Goal: Task Accomplishment & Management: Complete application form

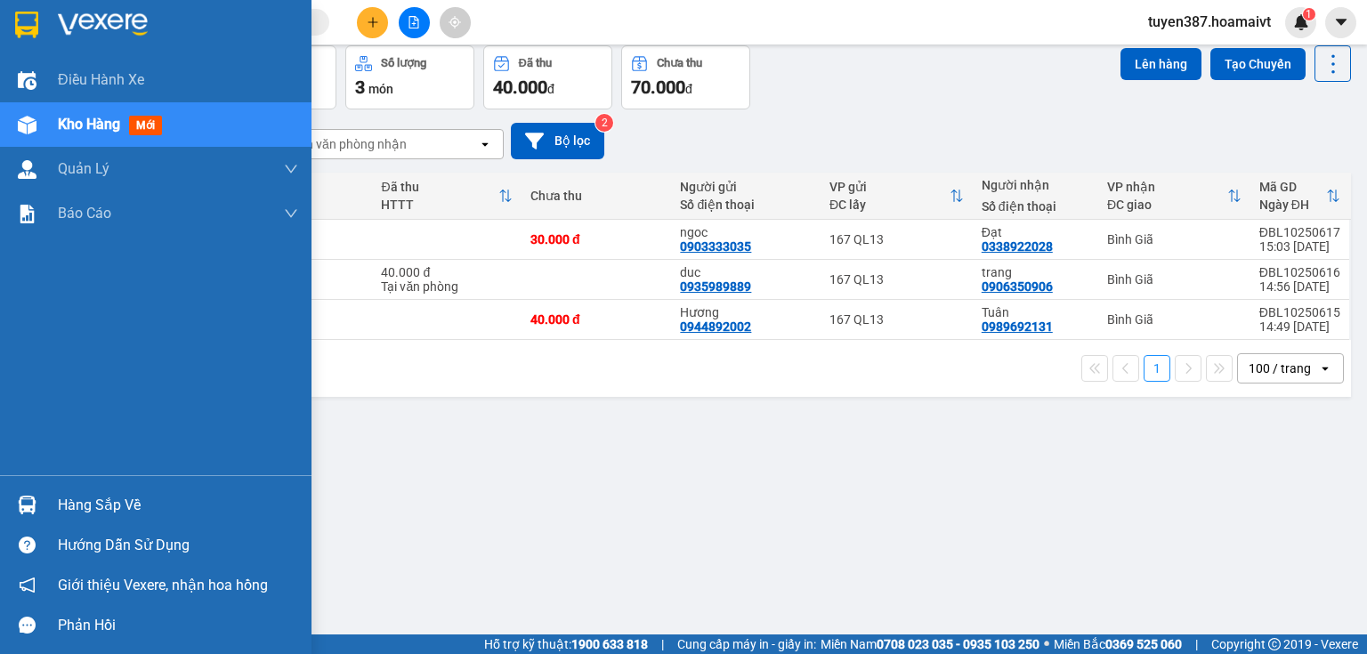
scroll to position [82, 0]
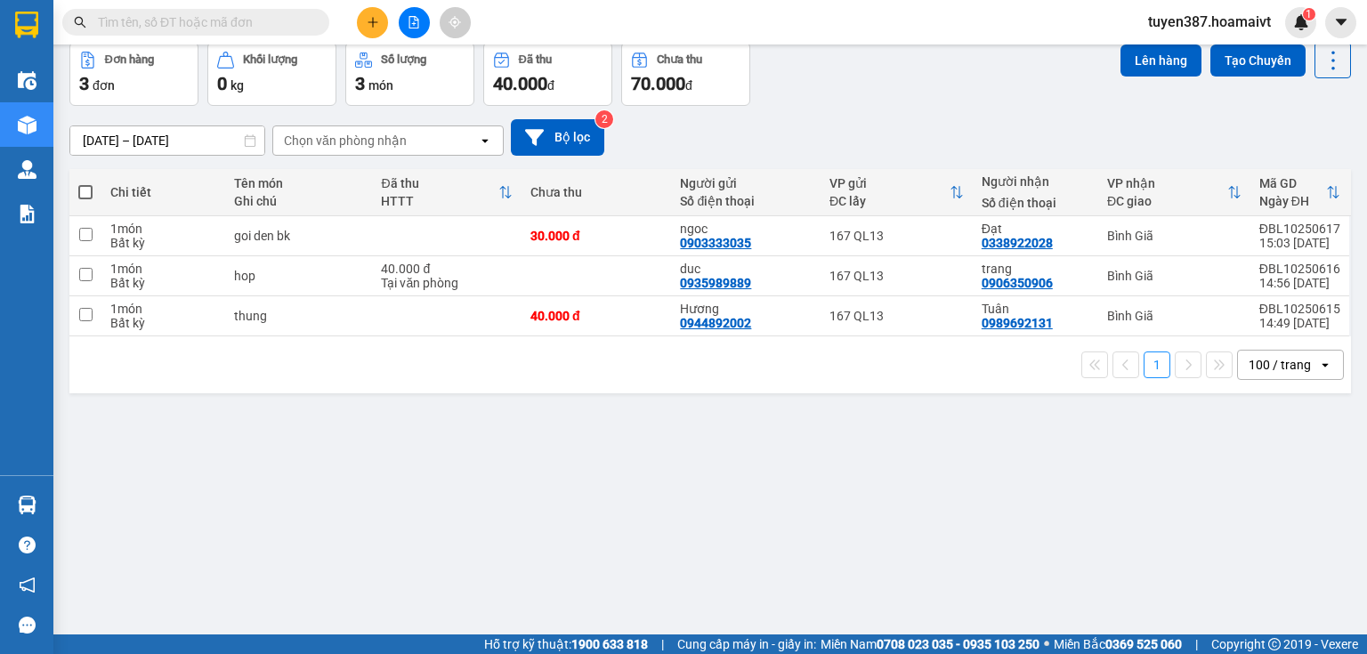
click at [488, 570] on div "ver 1.8.146 Kho gửi Trên xe Kho nhận Hàng đã giao Đơn hàng 3 đơn Khối lượng 0 k…" at bounding box center [710, 299] width 1296 height 654
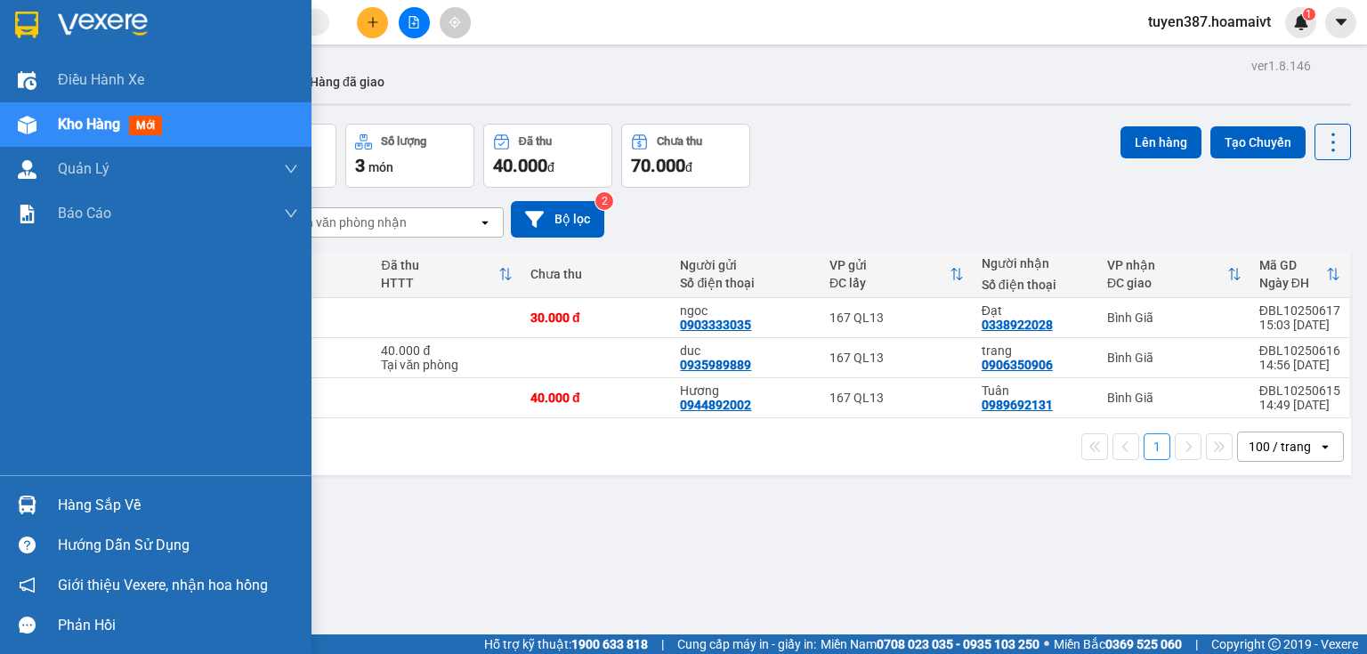
click at [25, 505] on img at bounding box center [27, 505] width 19 height 19
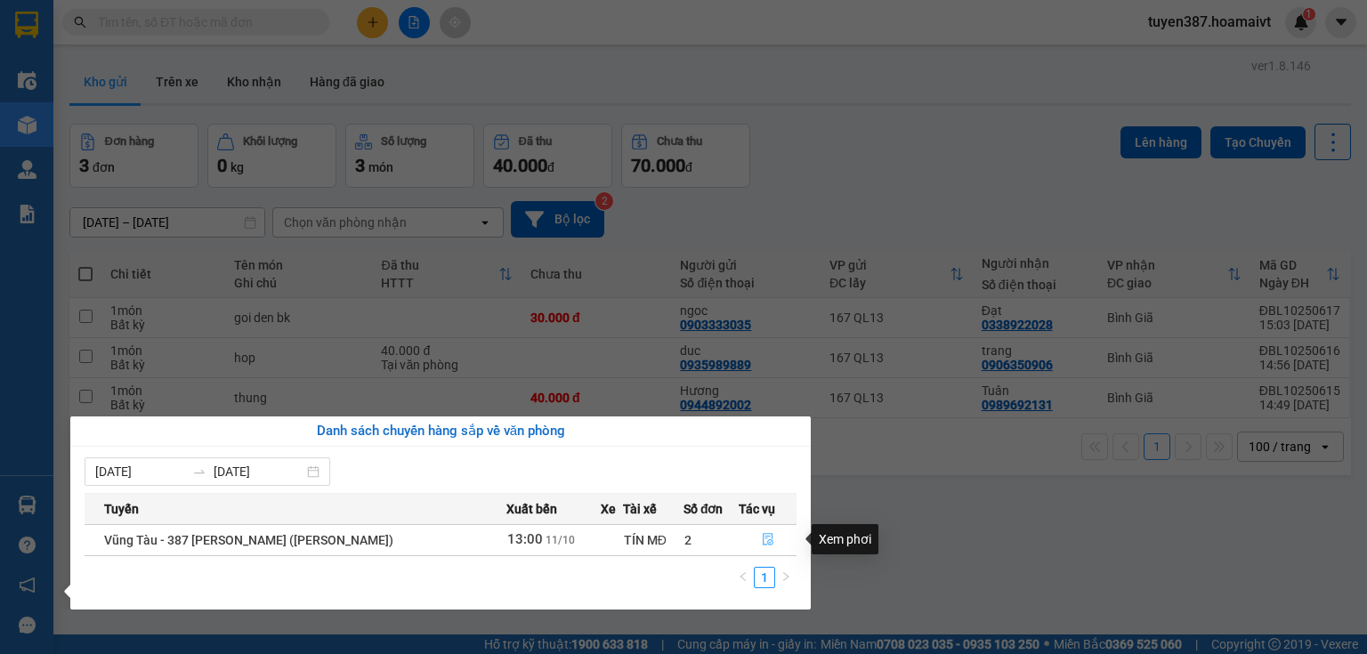
click at [767, 541] on icon "file-done" at bounding box center [768, 539] width 12 height 12
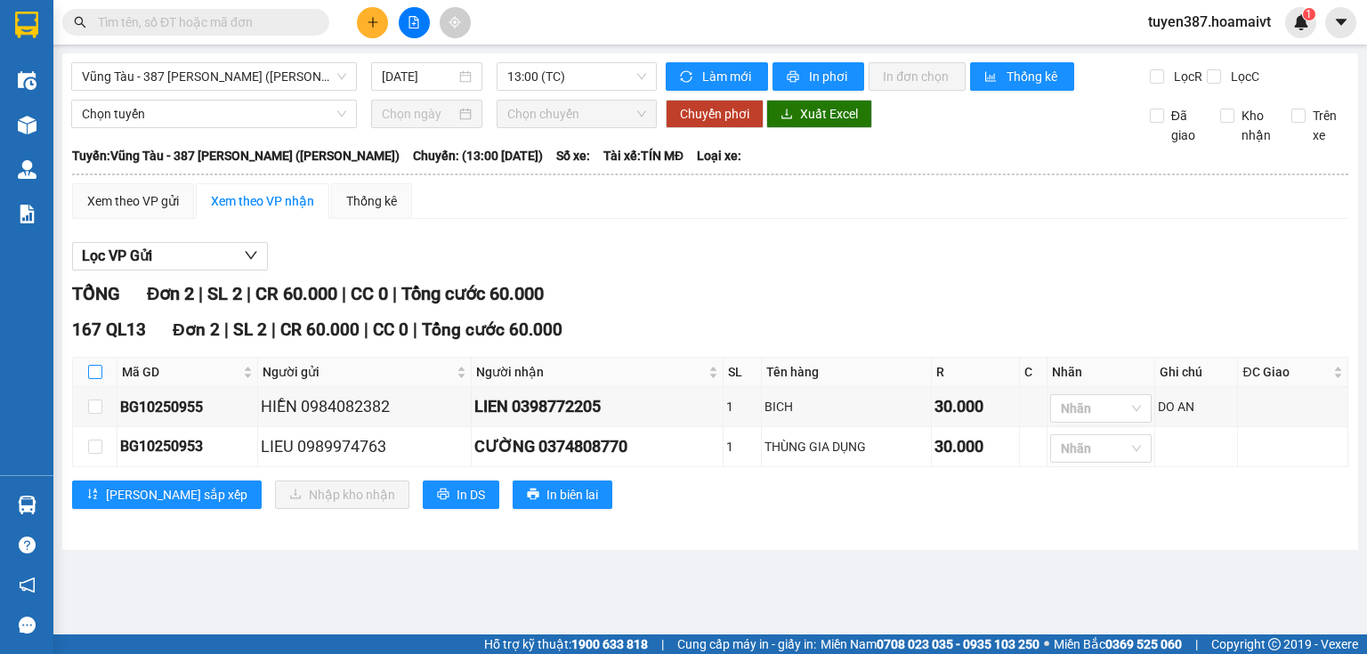
click at [95, 366] on input "checkbox" at bounding box center [95, 372] width 14 height 14
checkbox input "true"
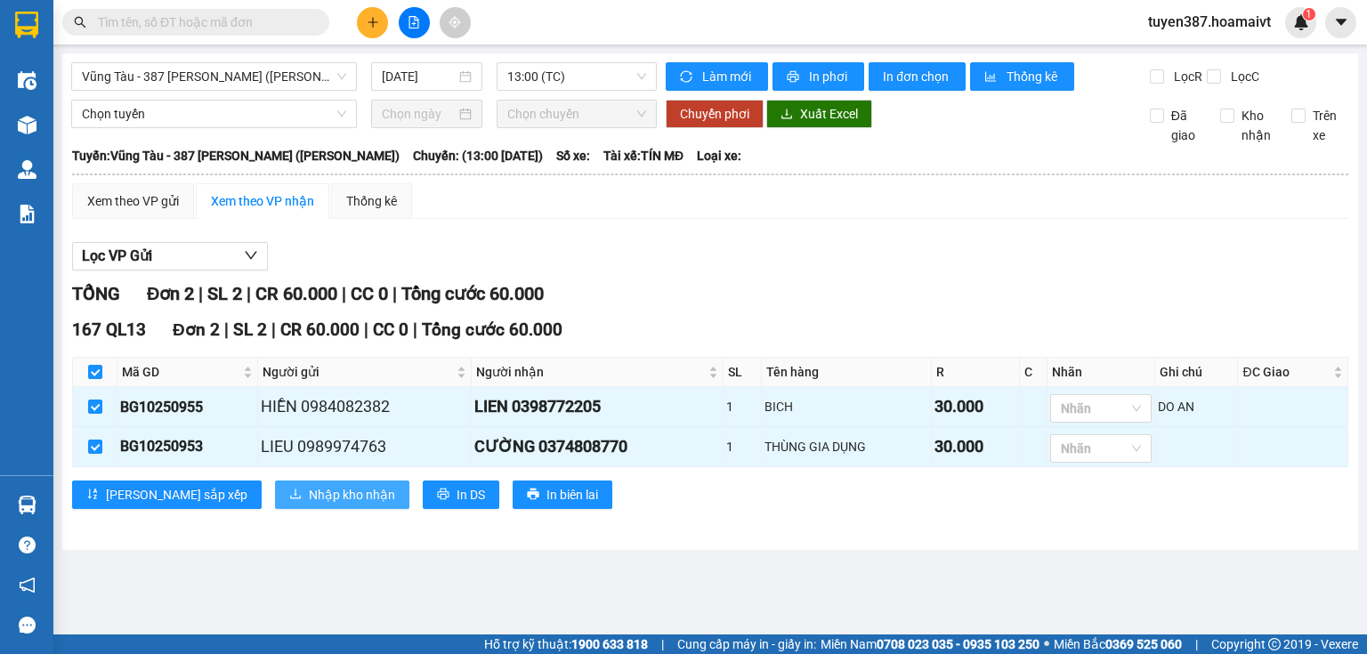
drag, startPoint x: 267, startPoint y: 488, endPoint x: 284, endPoint y: 484, distance: 17.3
click at [309, 488] on span "Nhập kho nhận" at bounding box center [352, 495] width 86 height 20
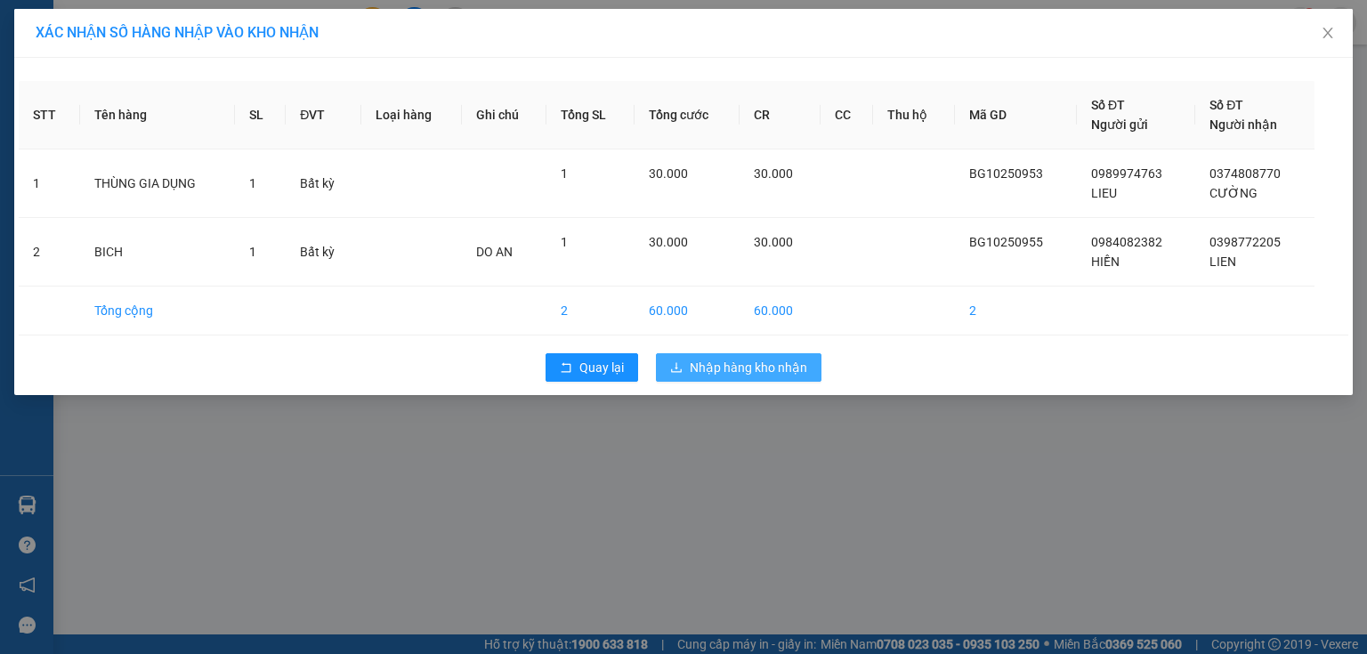
click at [738, 370] on span "Nhập hàng kho nhận" at bounding box center [748, 368] width 117 height 20
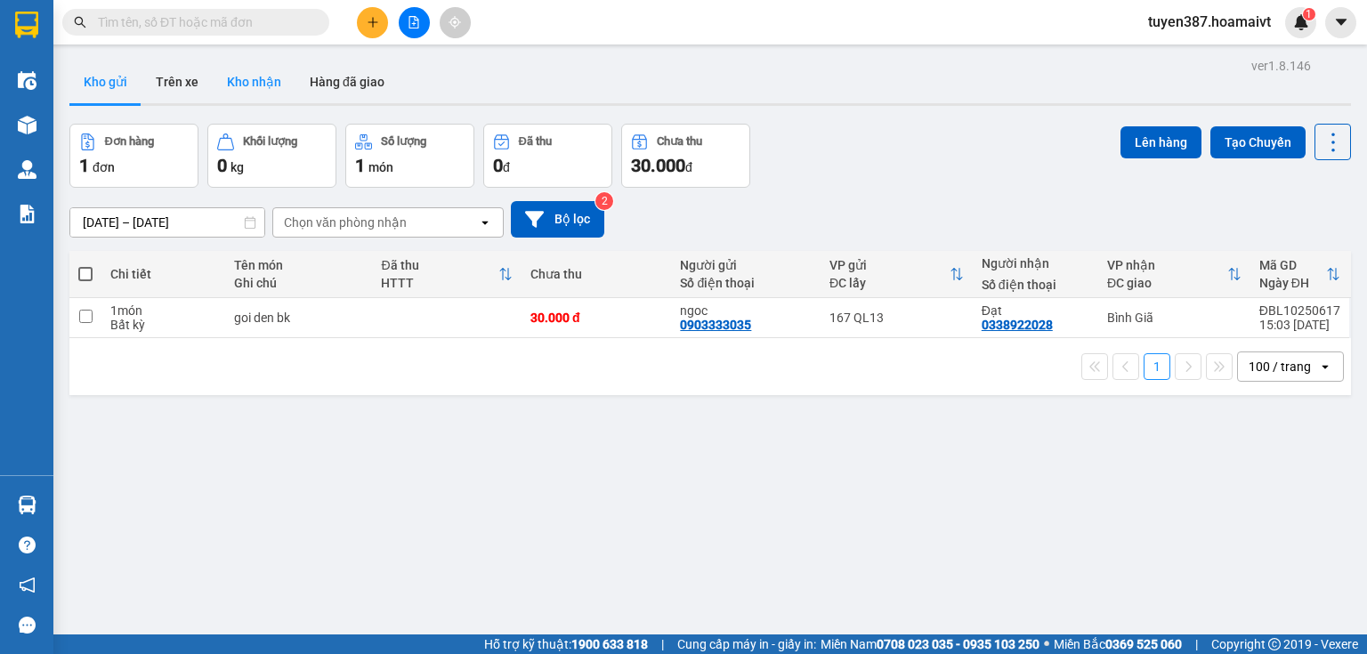
click at [264, 82] on button "Kho nhận" at bounding box center [254, 82] width 83 height 43
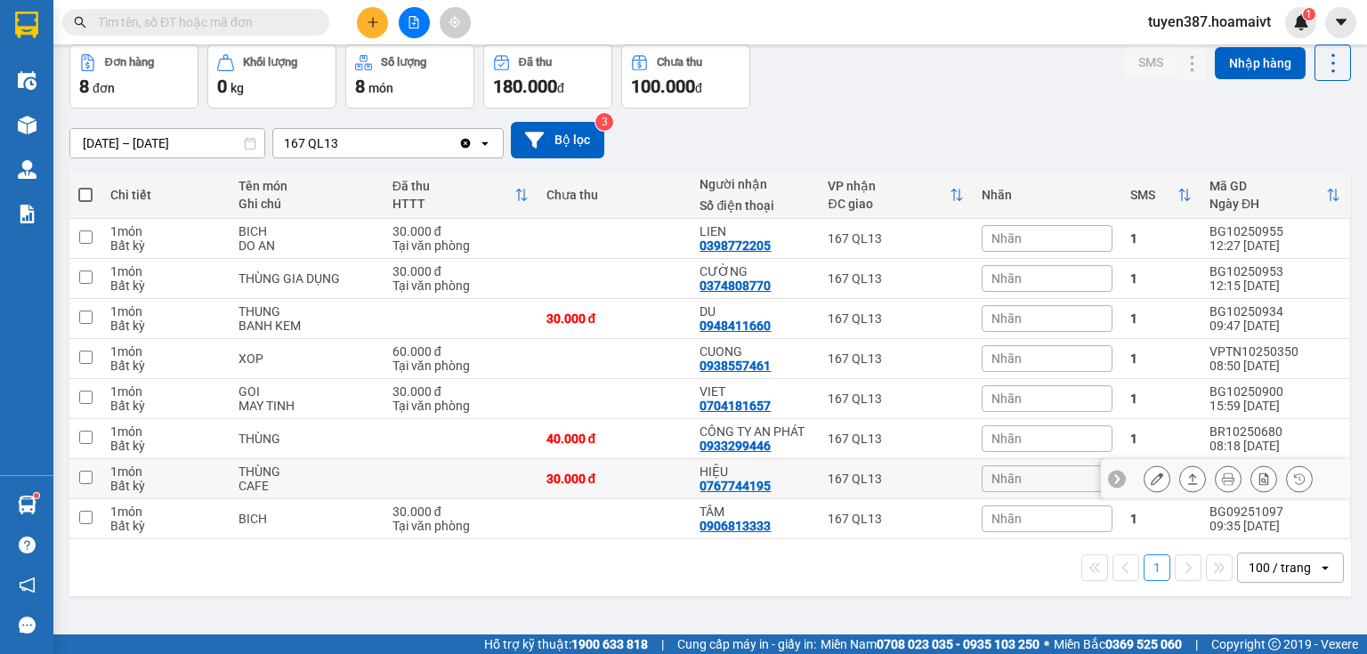
scroll to position [82, 0]
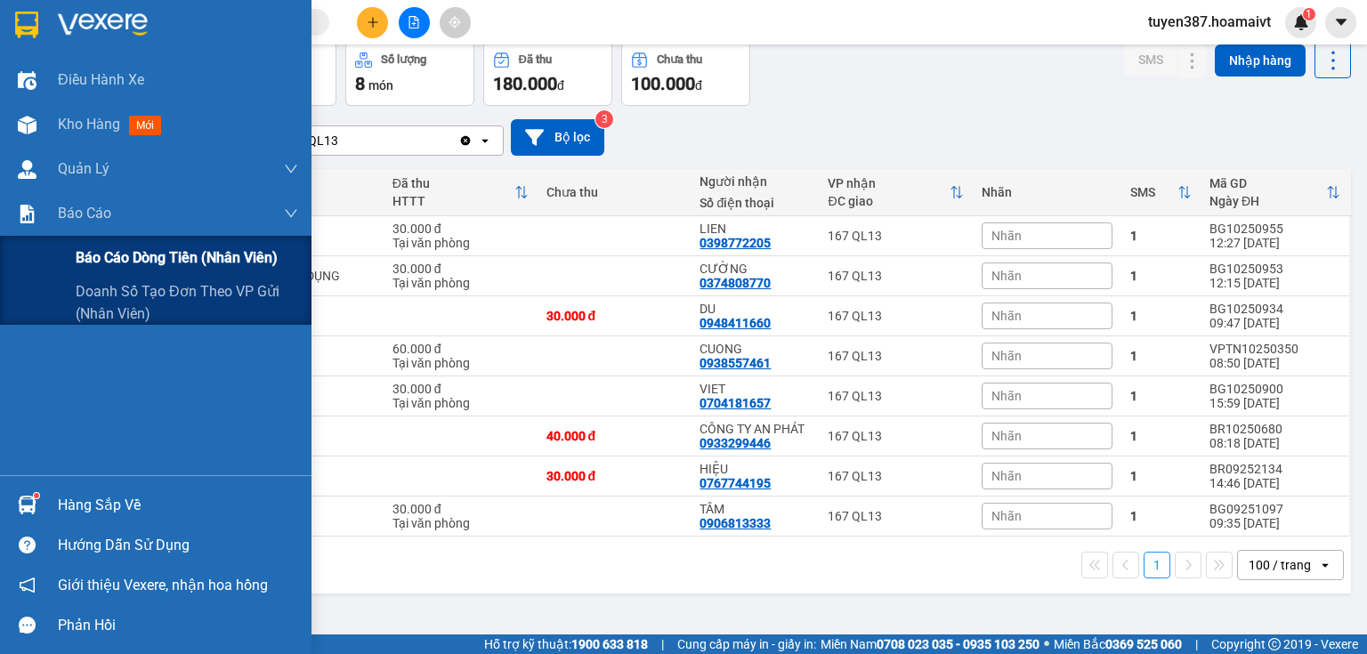
drag, startPoint x: 125, startPoint y: 249, endPoint x: 283, endPoint y: 249, distance: 158.4
click at [141, 249] on span "Báo cáo dòng tiền (nhân viên)" at bounding box center [177, 257] width 202 height 22
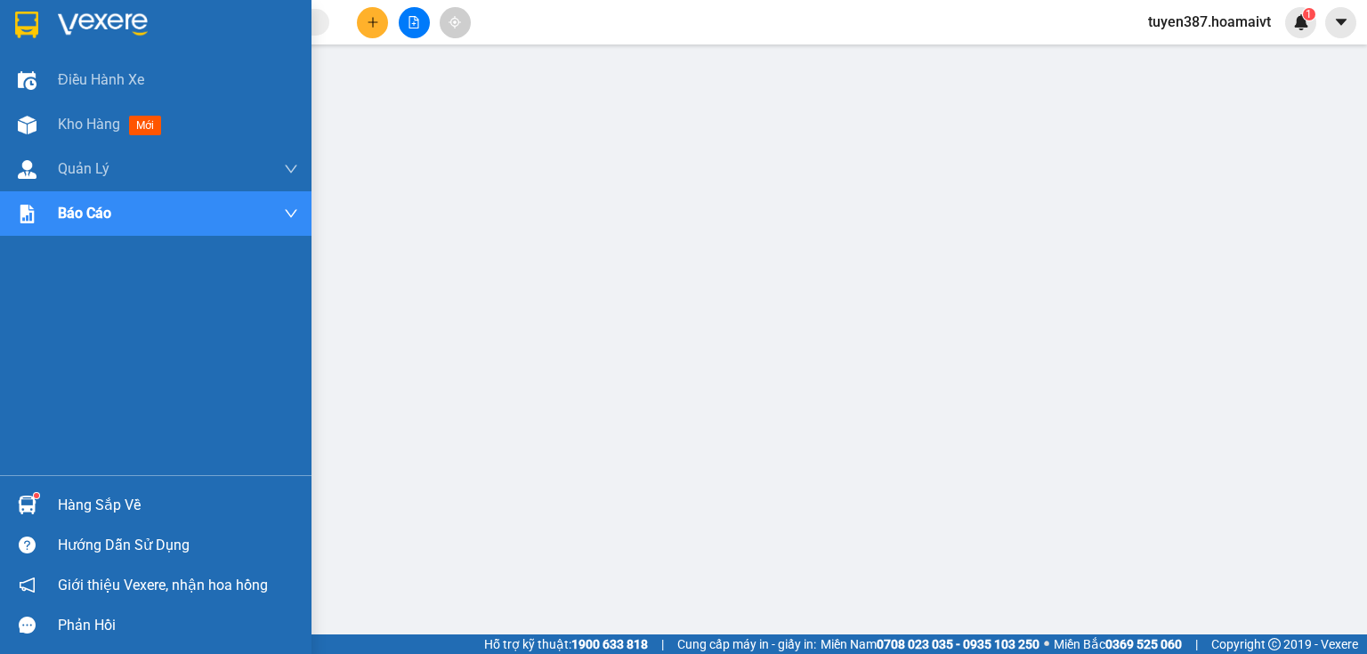
click at [31, 497] on img at bounding box center [27, 505] width 19 height 19
drag, startPoint x: 38, startPoint y: 114, endPoint x: 222, endPoint y: 153, distance: 187.4
click at [38, 114] on div at bounding box center [27, 124] width 31 height 31
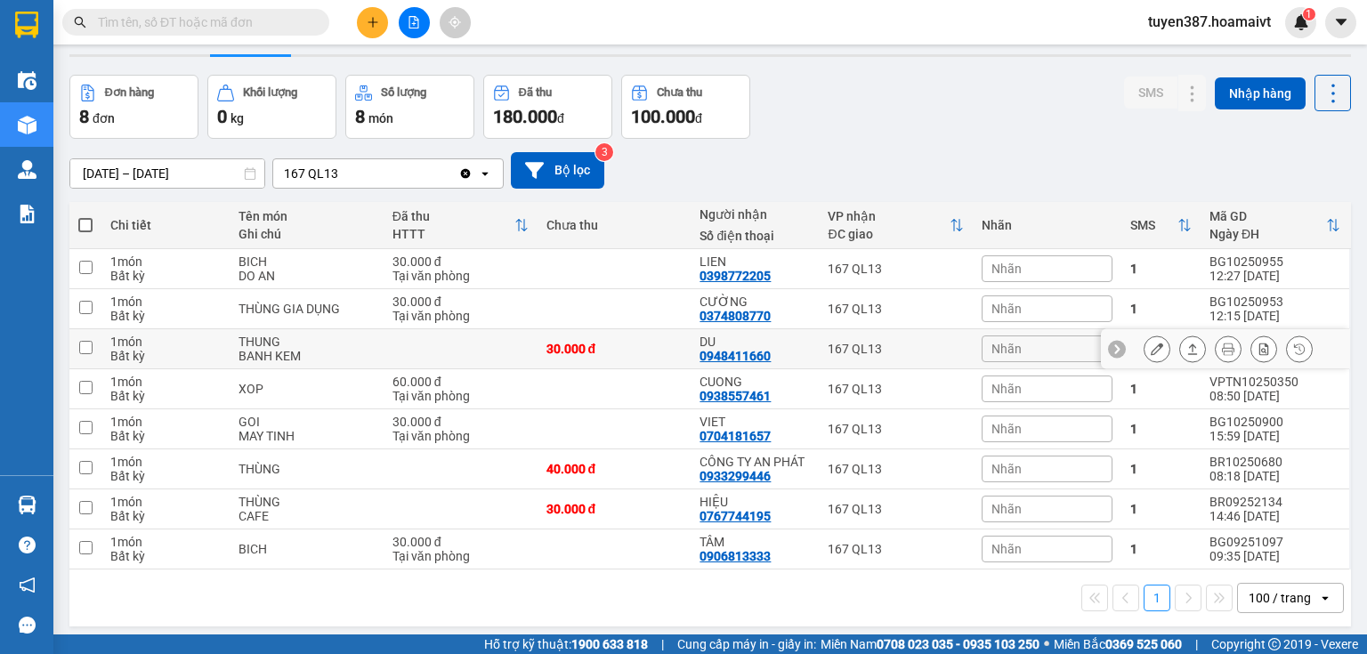
scroll to position [71, 0]
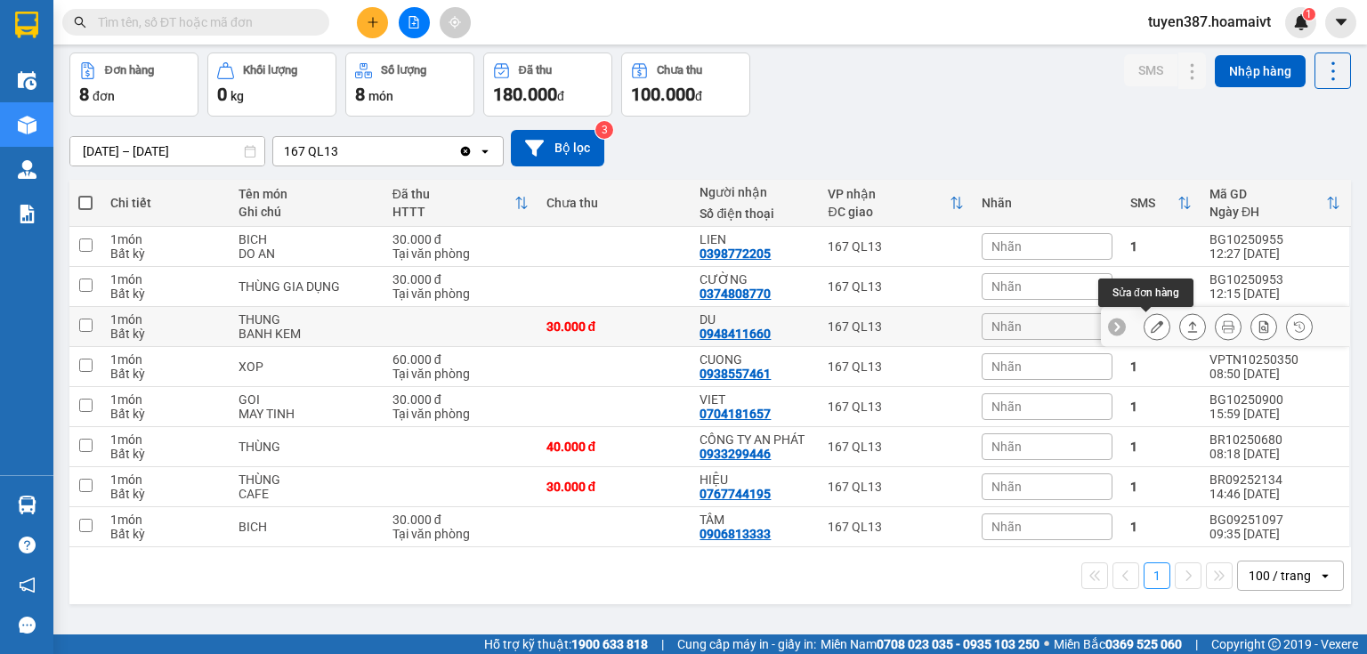
click at [1151, 323] on icon at bounding box center [1157, 326] width 12 height 12
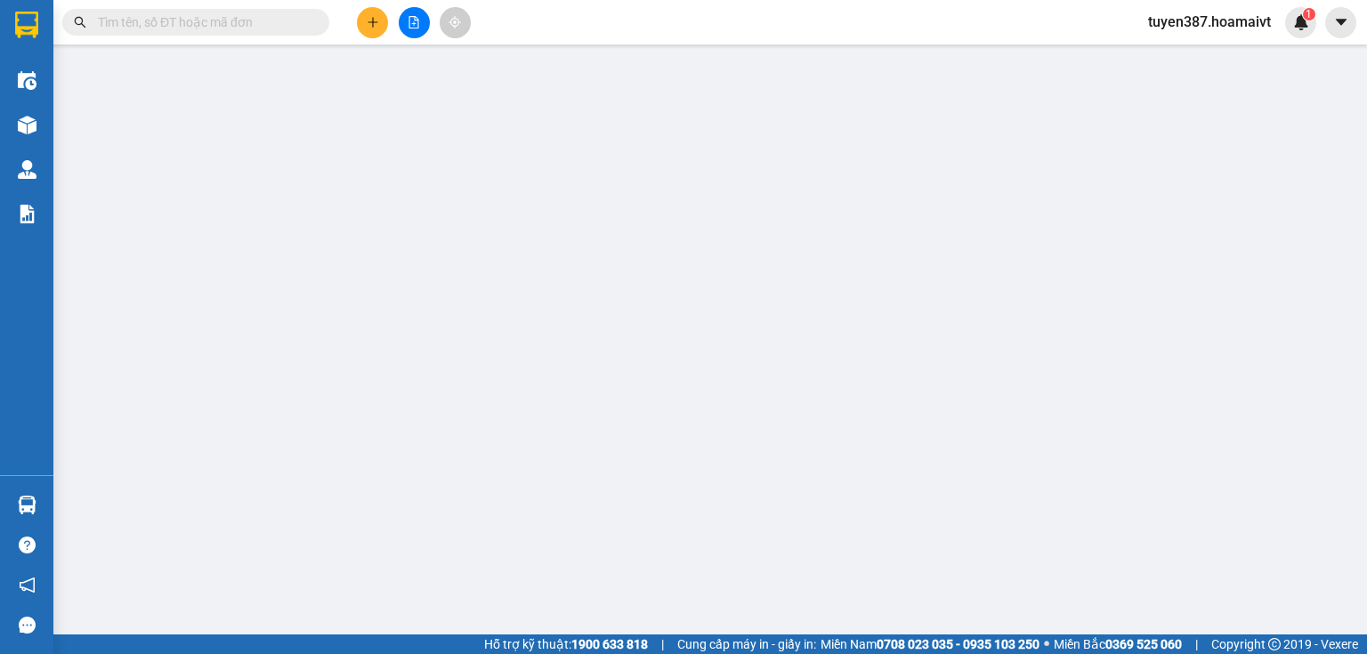
type input "BAKERY"
type input "0948411660"
type input "DU"
type input "30.000"
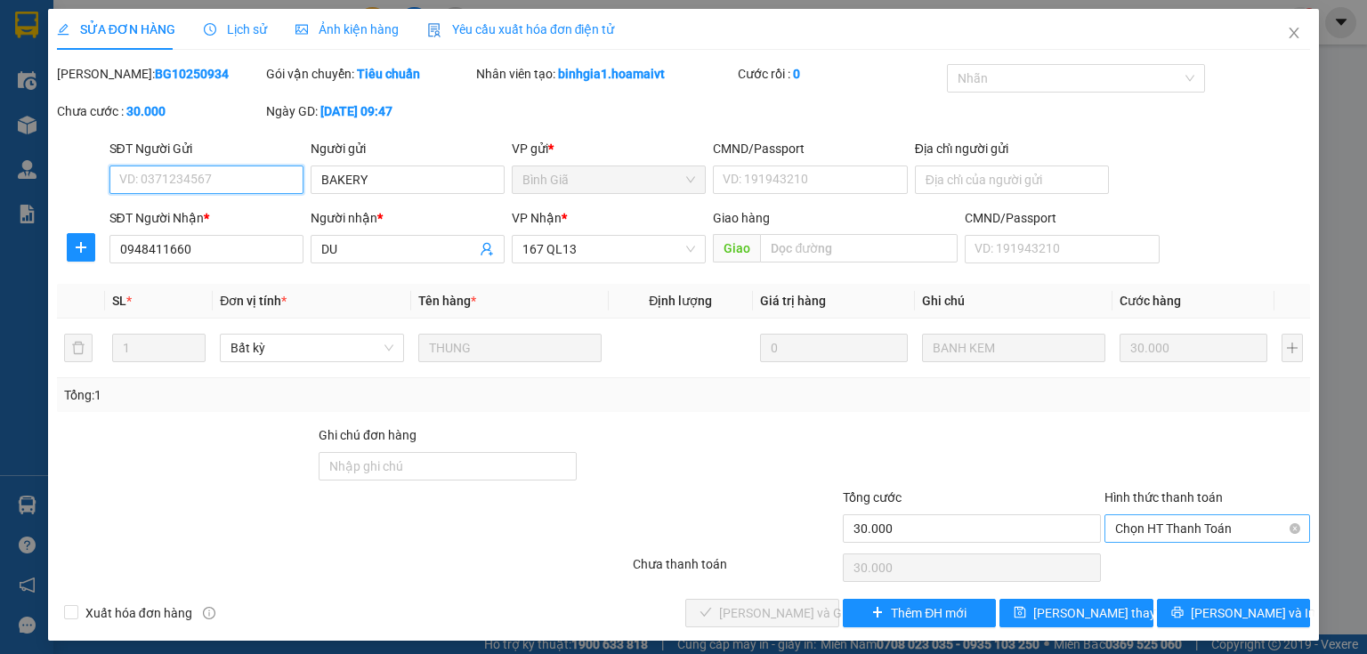
click at [1206, 526] on span "Chọn HT Thanh Toán" at bounding box center [1207, 528] width 184 height 27
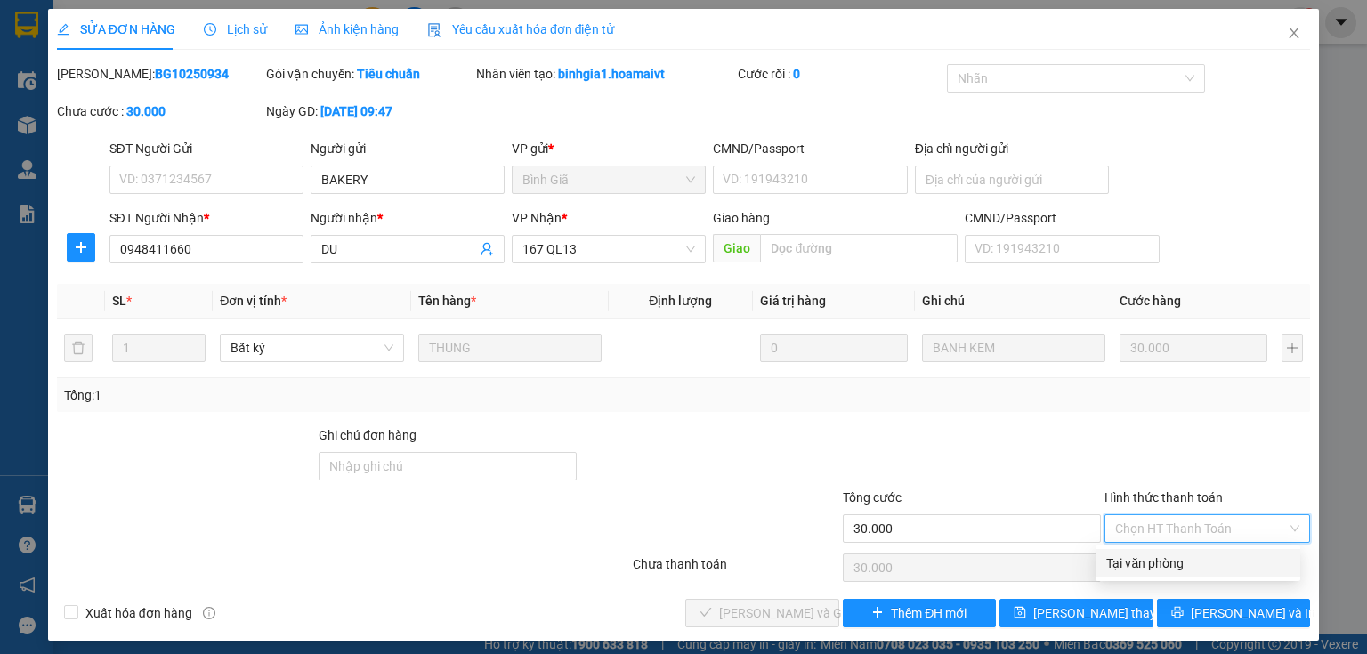
drag, startPoint x: 1169, startPoint y: 564, endPoint x: 1000, endPoint y: 574, distance: 169.4
click at [1167, 565] on div "Tại văn phòng" at bounding box center [1197, 563] width 183 height 20
type input "0"
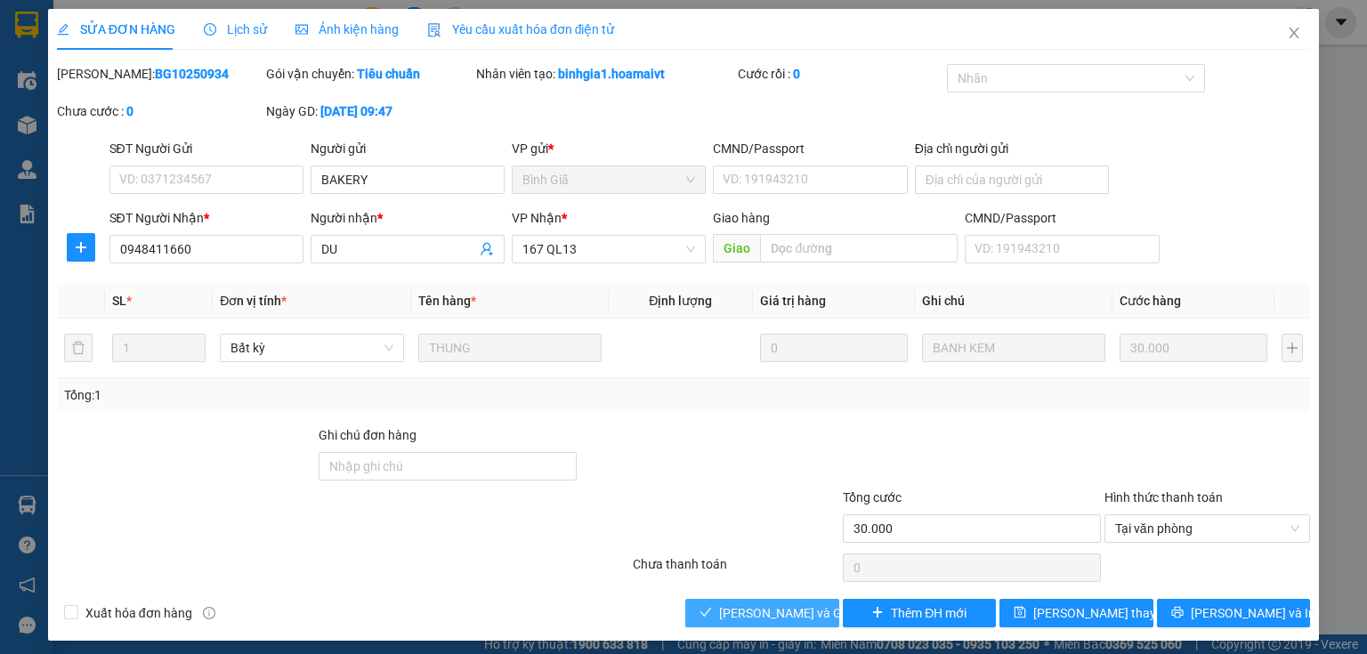
click at [787, 617] on span "[PERSON_NAME] và Giao hàng" at bounding box center [804, 613] width 171 height 20
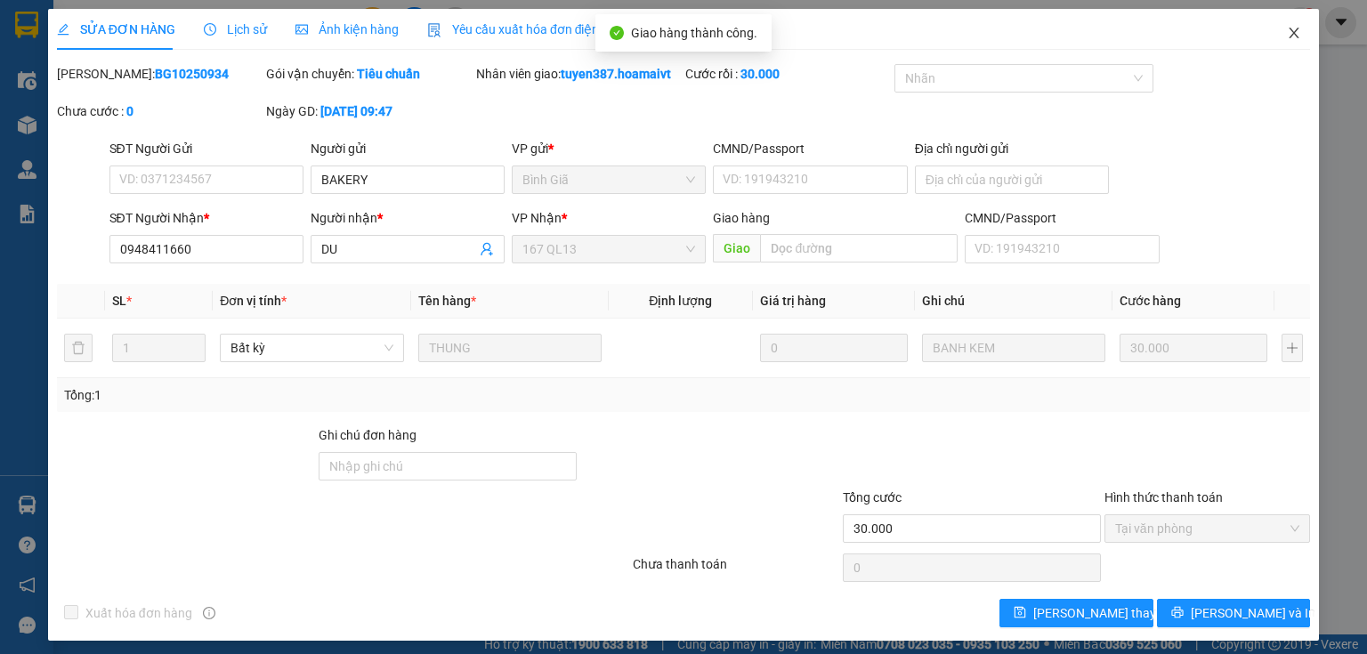
click at [1287, 28] on icon "close" at bounding box center [1294, 33] width 14 height 14
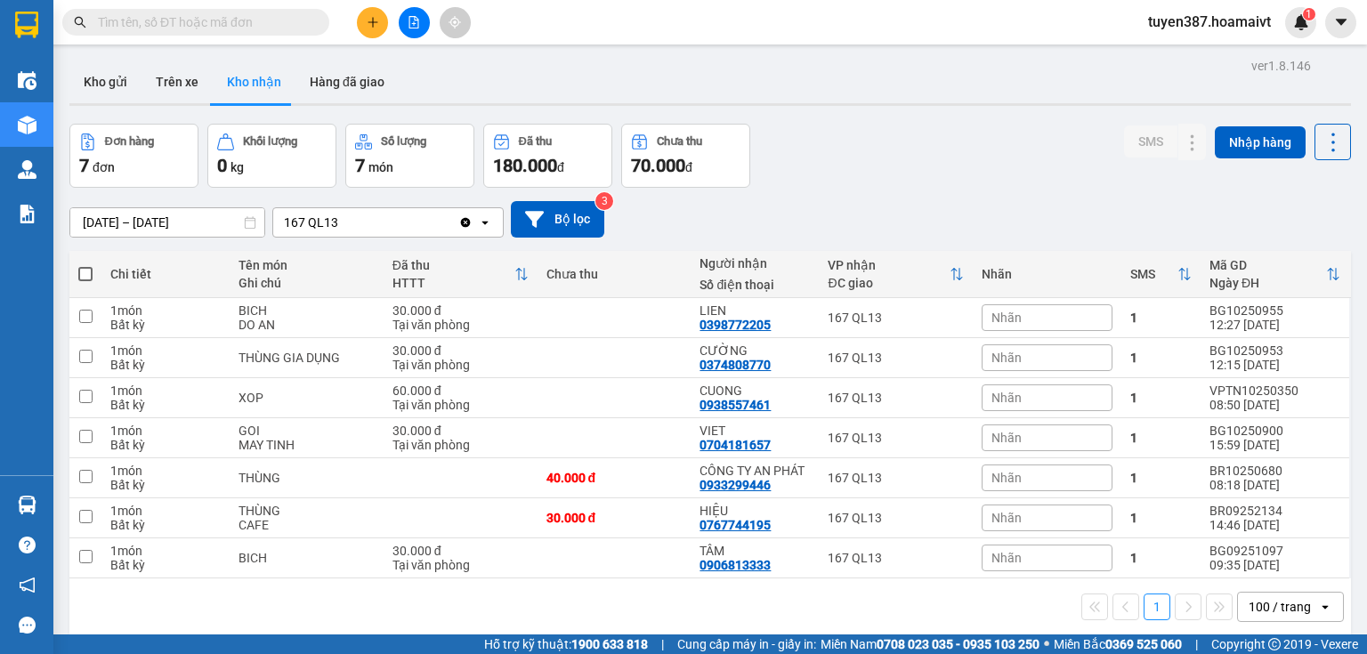
click at [377, 27] on icon "plus" at bounding box center [373, 22] width 12 height 12
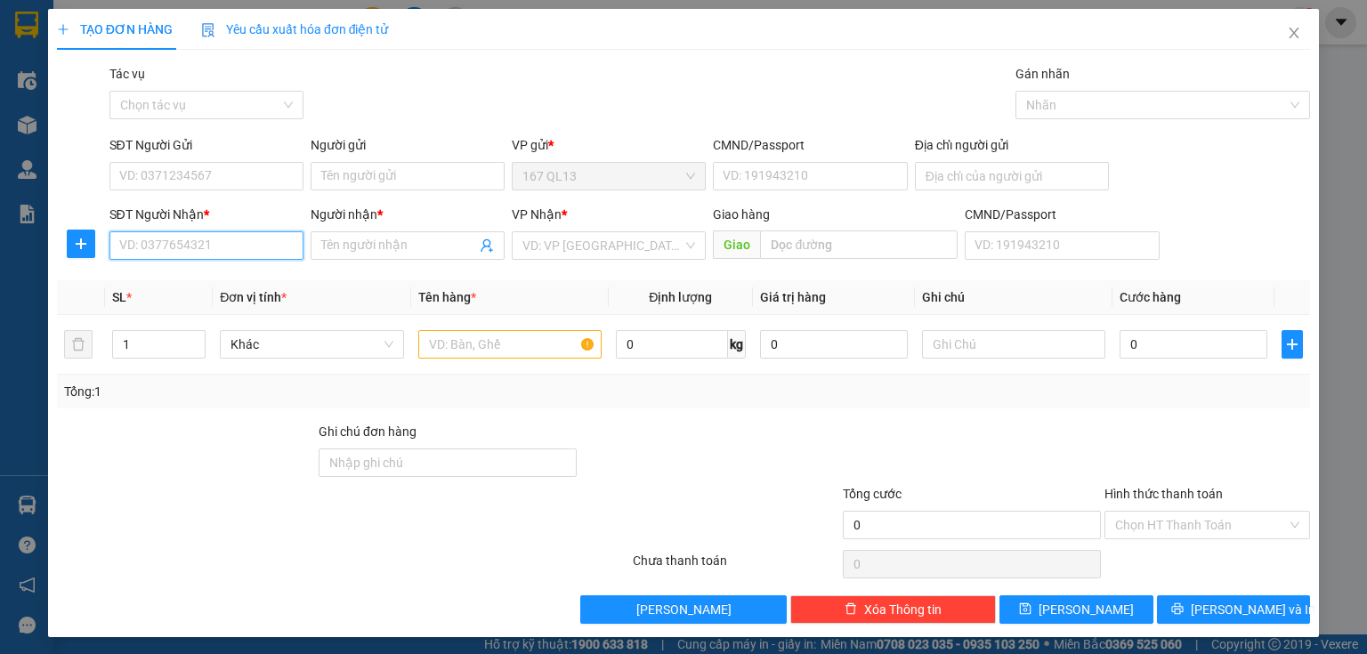
drag, startPoint x: 259, startPoint y: 249, endPoint x: 253, endPoint y: 238, distance: 13.1
click at [257, 249] on input "SĐT Người Nhận *" at bounding box center [206, 245] width 194 height 28
click at [196, 288] on div "0902683638 - phat" at bounding box center [204, 281] width 171 height 20
type input "0902683638"
type input "phat"
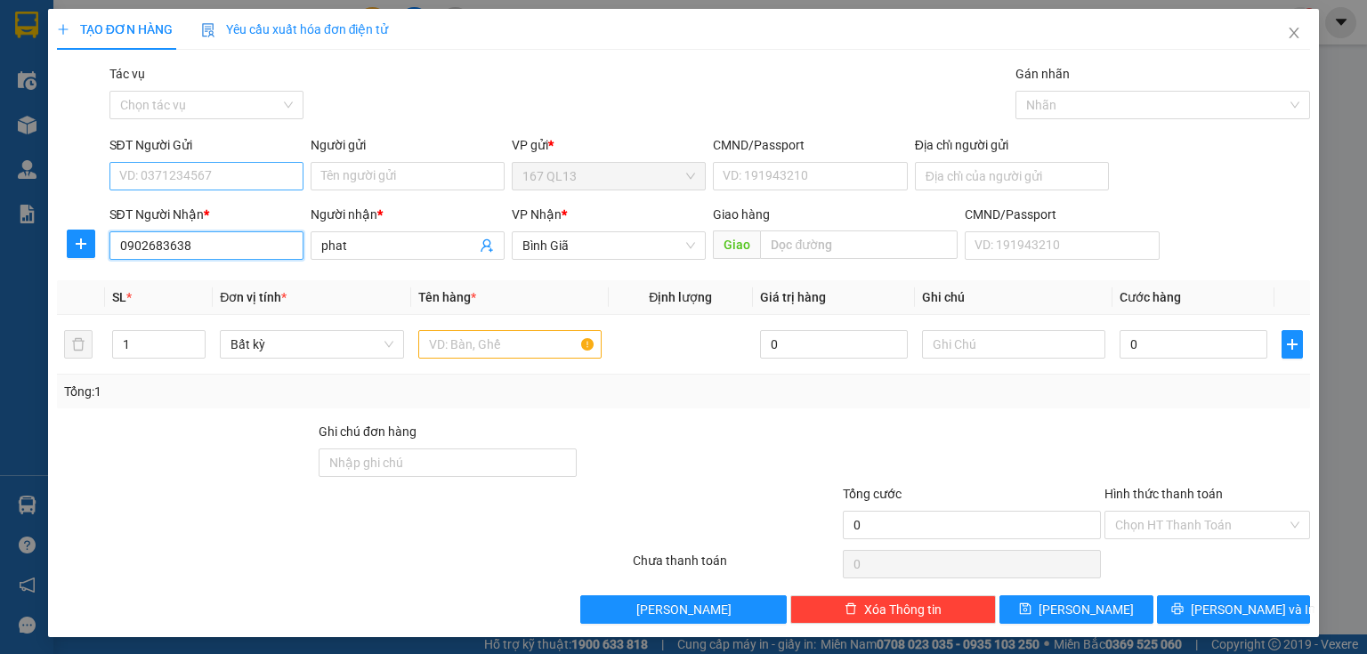
type input "0902683638"
click at [231, 184] on input "SĐT Người Gửi" at bounding box center [206, 176] width 194 height 28
click at [178, 246] on div "0988954785 - HOA" at bounding box center [204, 240] width 171 height 20
type input "0988954785"
type input "HOA"
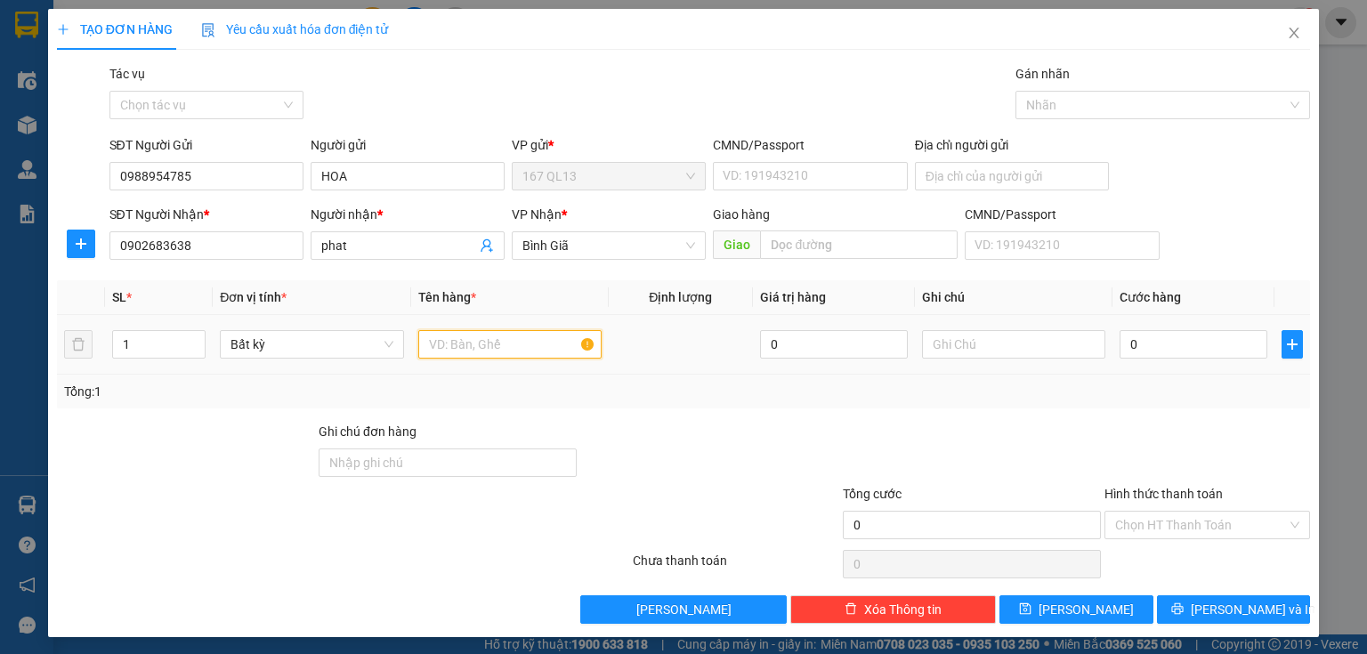
click at [536, 342] on input "text" at bounding box center [509, 344] width 183 height 28
type input "2"
click at [197, 339] on icon "up" at bounding box center [196, 340] width 6 height 6
click at [475, 343] on input "text" at bounding box center [509, 344] width 183 height 28
type input "thung kien"
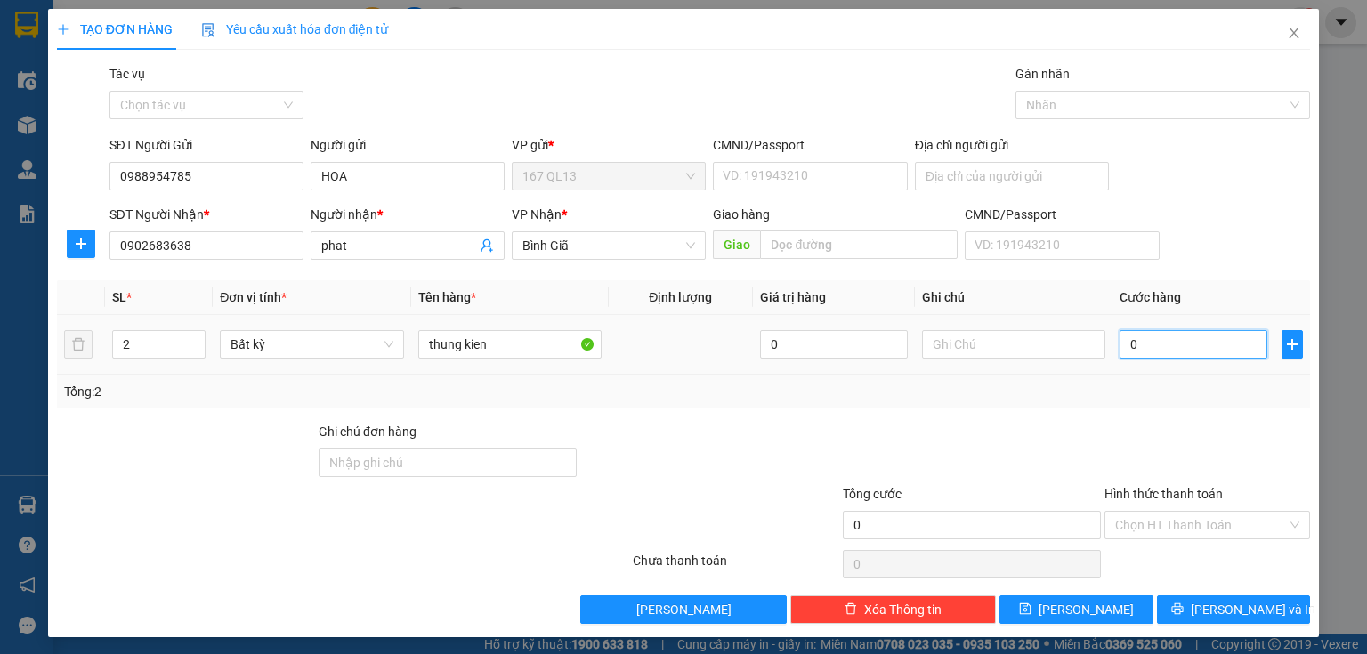
click at [1185, 342] on input "0" at bounding box center [1193, 344] width 148 height 28
type input "1"
type input "10"
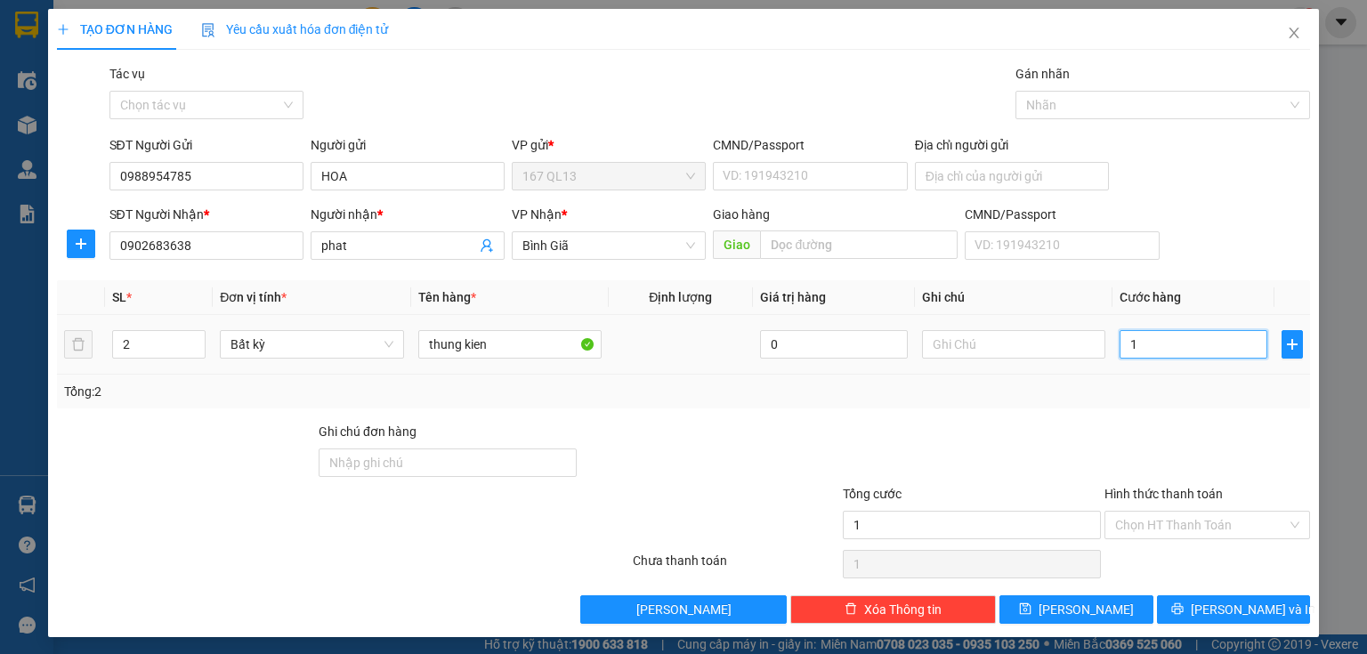
type input "10"
type input "100"
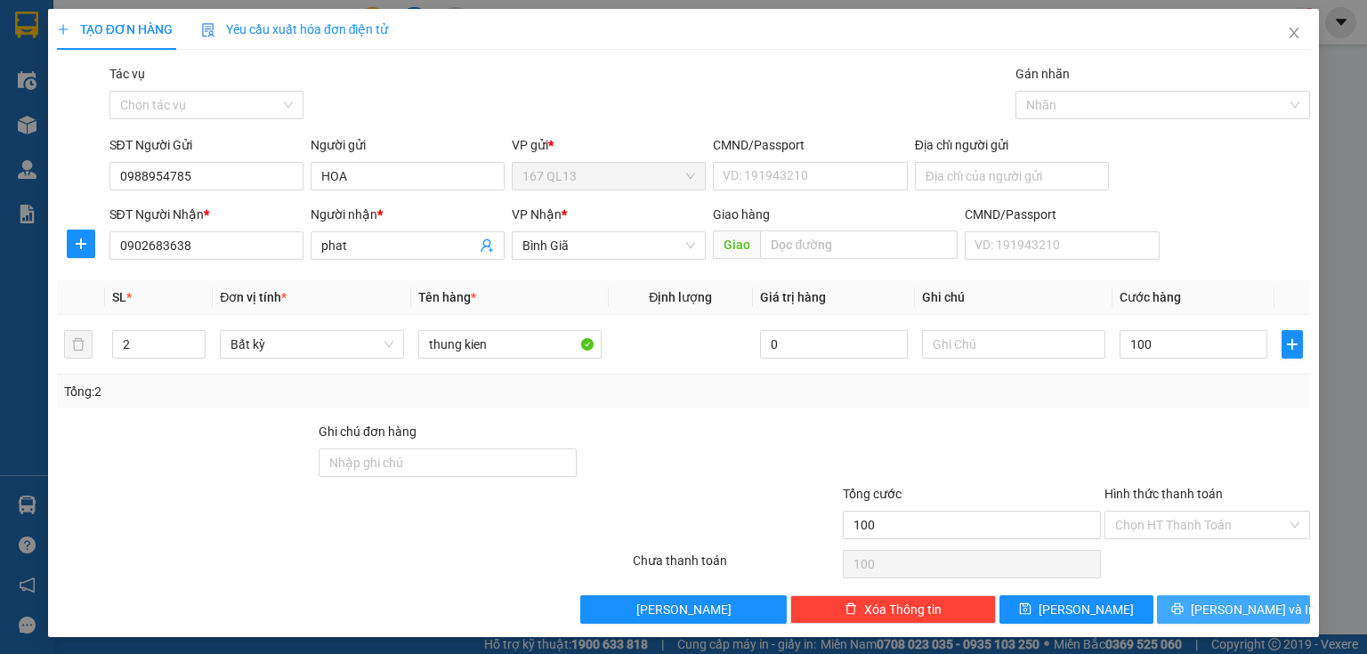
type input "100.000"
click at [1178, 612] on button "[PERSON_NAME] và In" at bounding box center [1234, 609] width 154 height 28
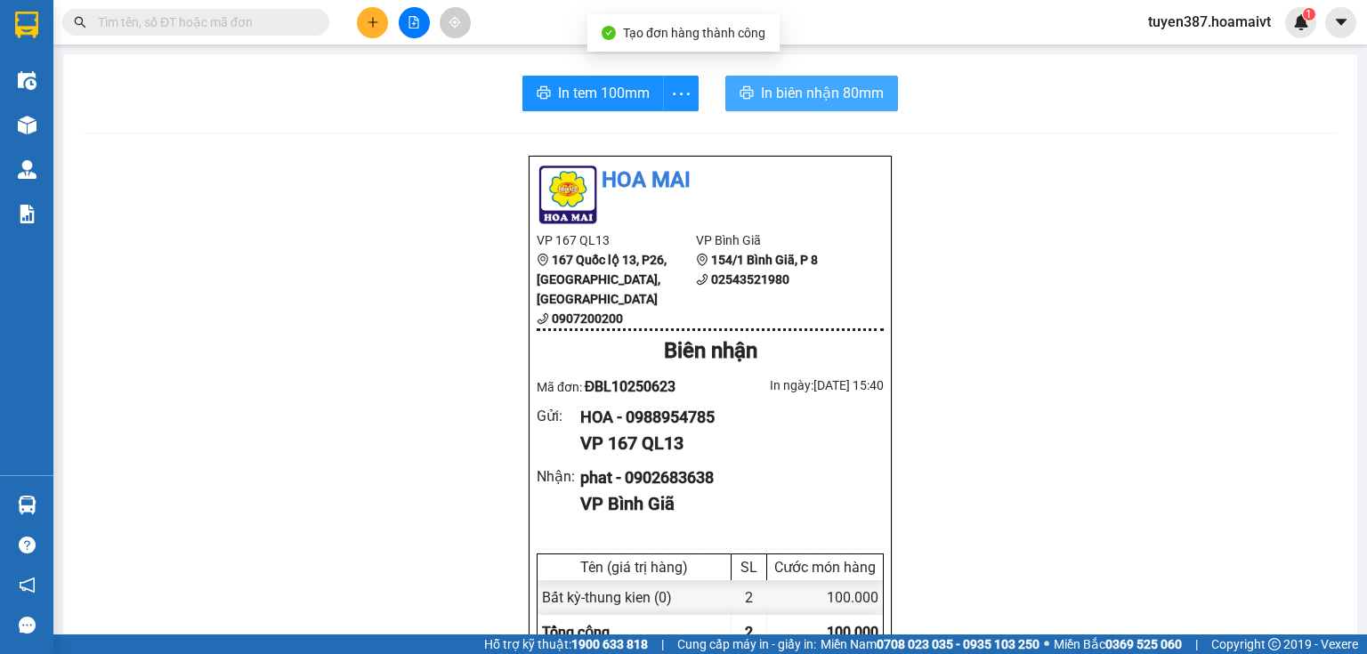
click at [830, 99] on span "In biên nhận 80mm" at bounding box center [822, 93] width 123 height 22
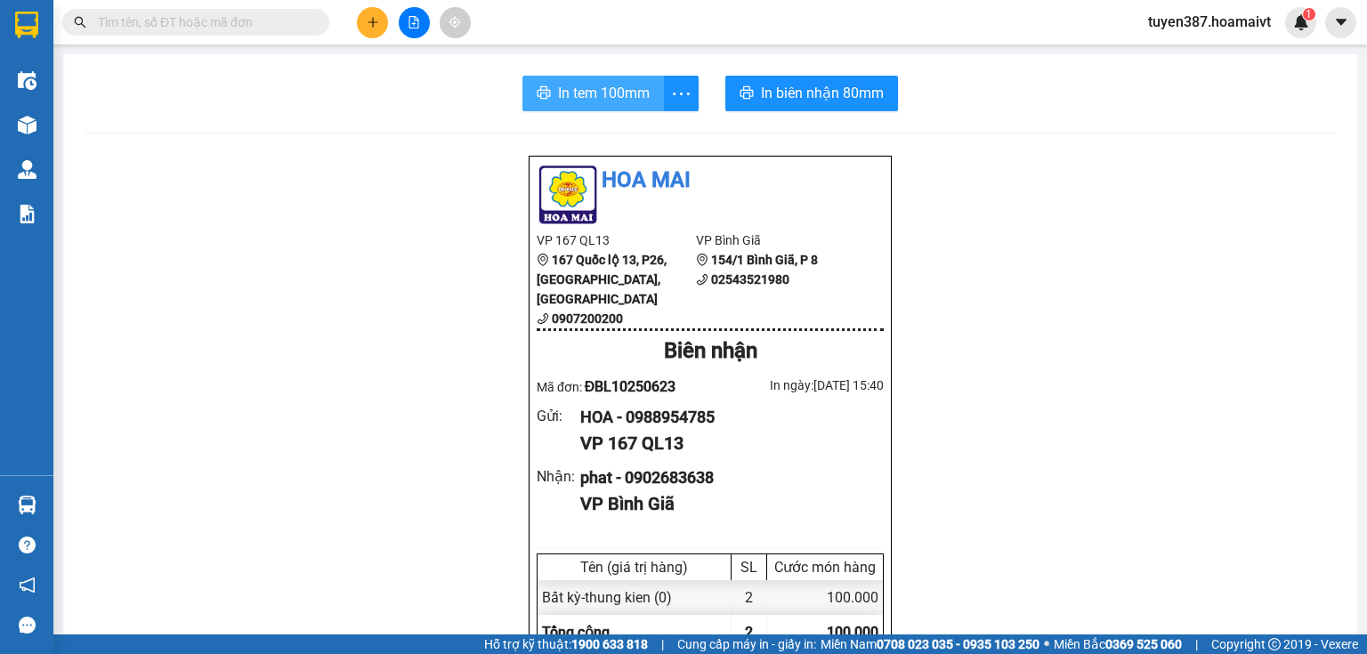
click at [599, 88] on span "In tem 100mm" at bounding box center [604, 93] width 92 height 22
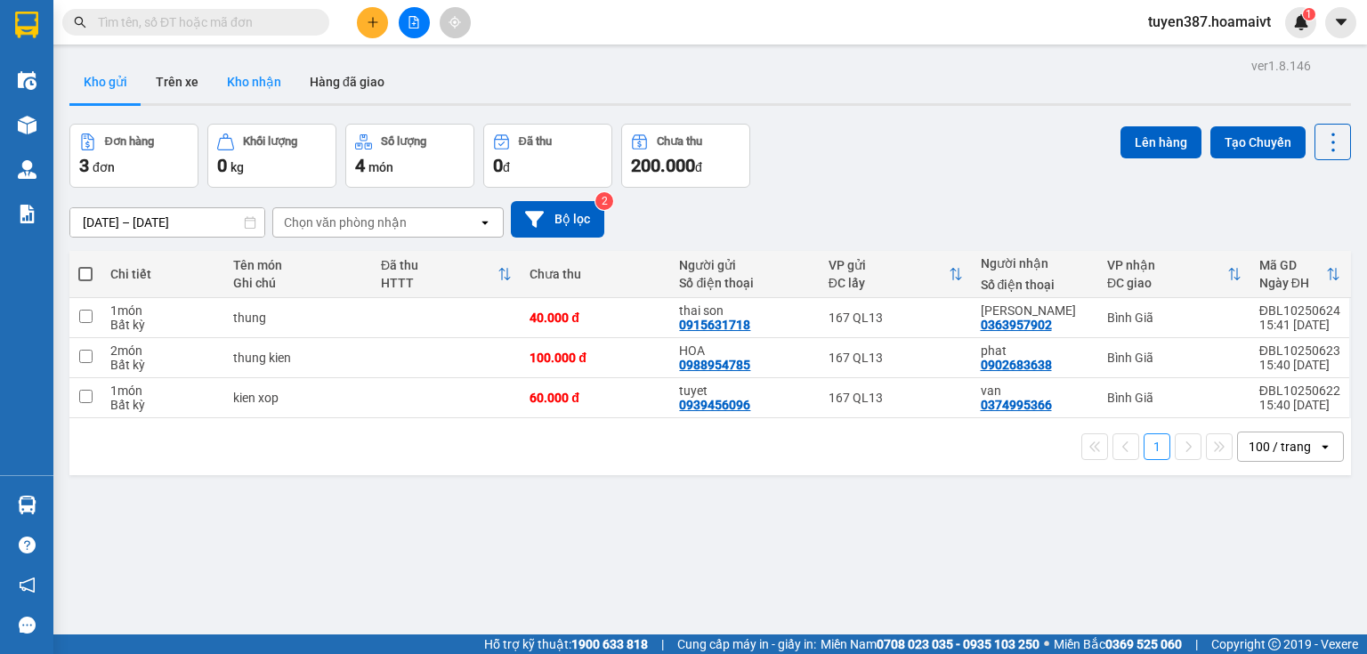
click at [237, 82] on button "Kho nhận" at bounding box center [254, 82] width 83 height 43
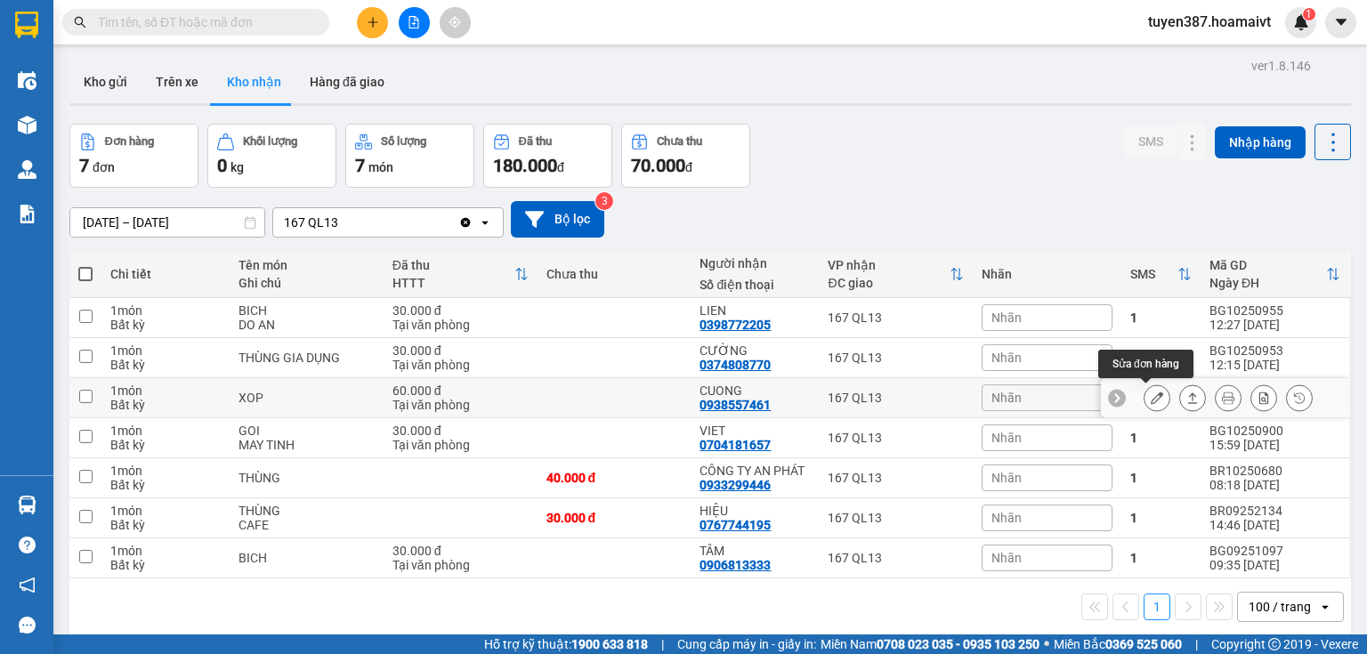
click at [1151, 397] on icon at bounding box center [1157, 398] width 12 height 12
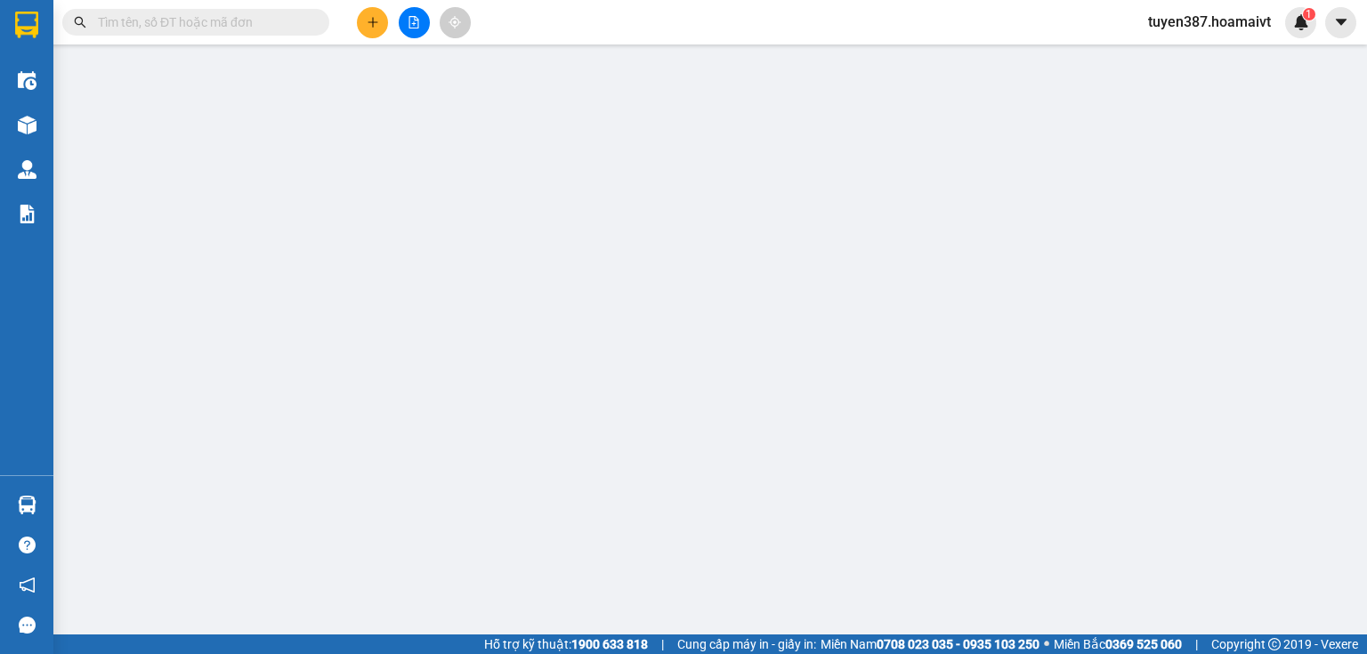
type input "CÔ HIEP"
type input "0938557461"
type input "CUONG"
type input "60.000"
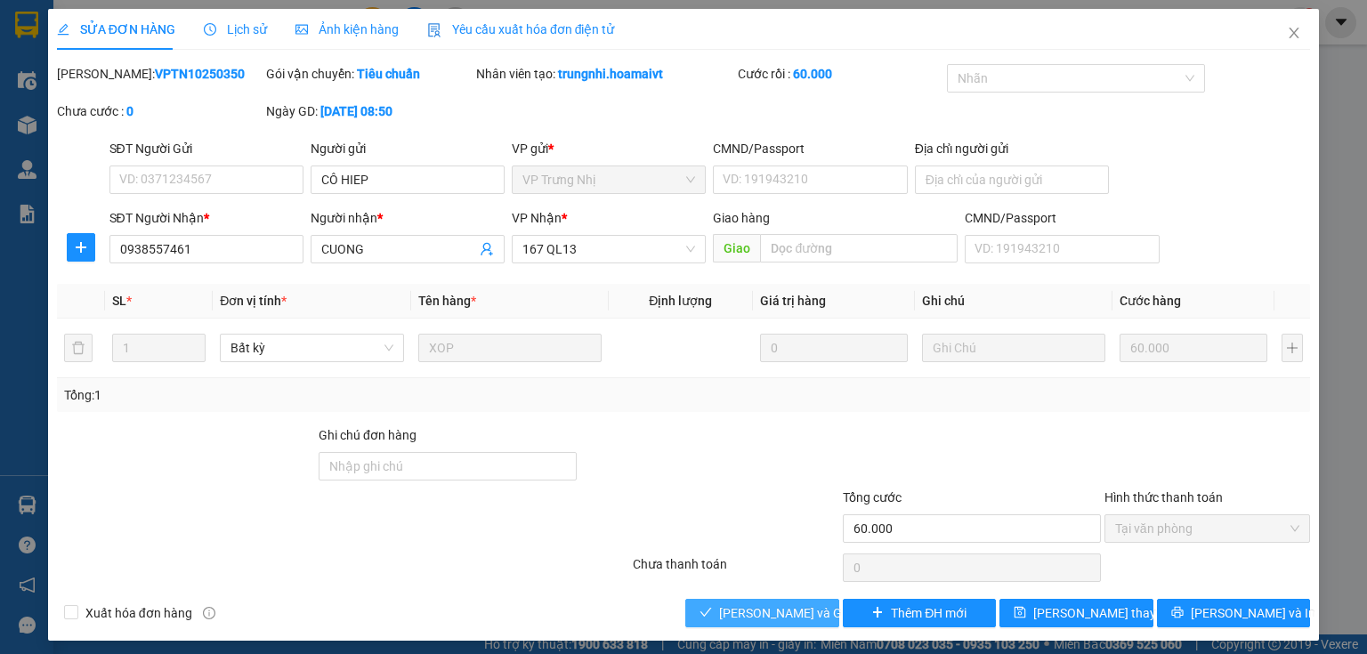
drag, startPoint x: 772, startPoint y: 618, endPoint x: 1039, endPoint y: 299, distance: 415.6
click at [772, 614] on span "[PERSON_NAME] và Giao hàng" at bounding box center [804, 613] width 171 height 20
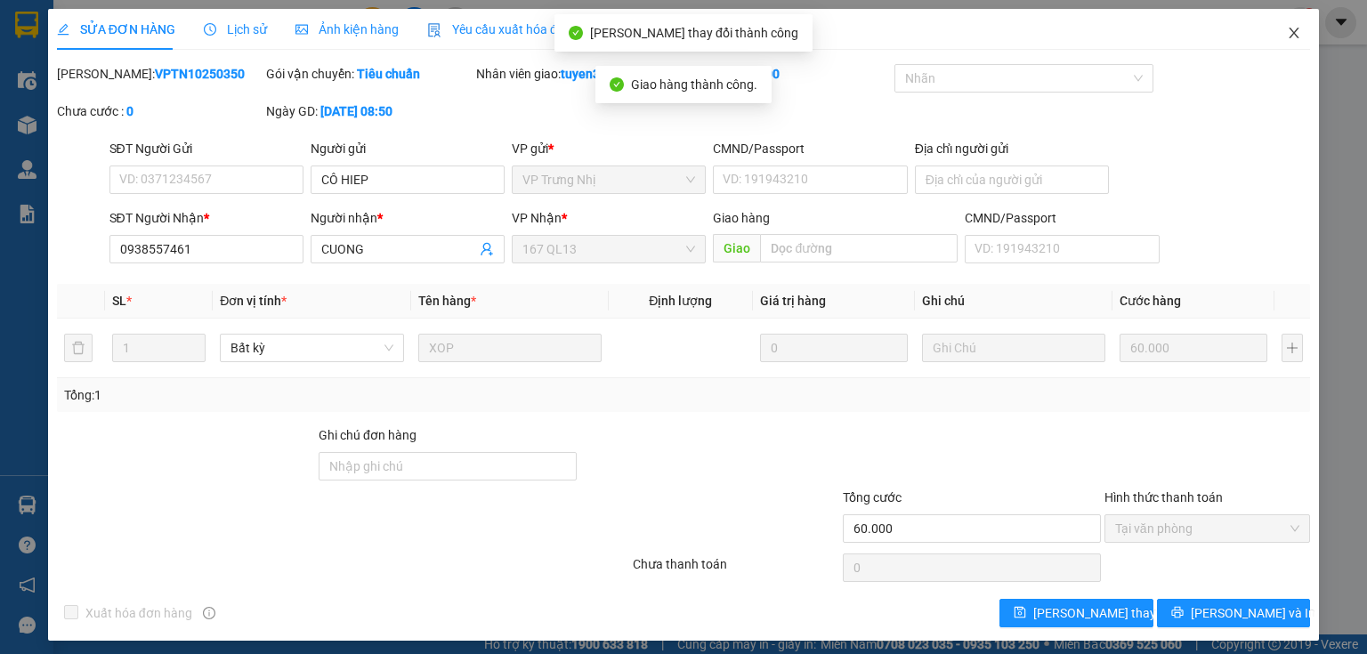
click at [1288, 33] on icon "close" at bounding box center [1294, 33] width 14 height 14
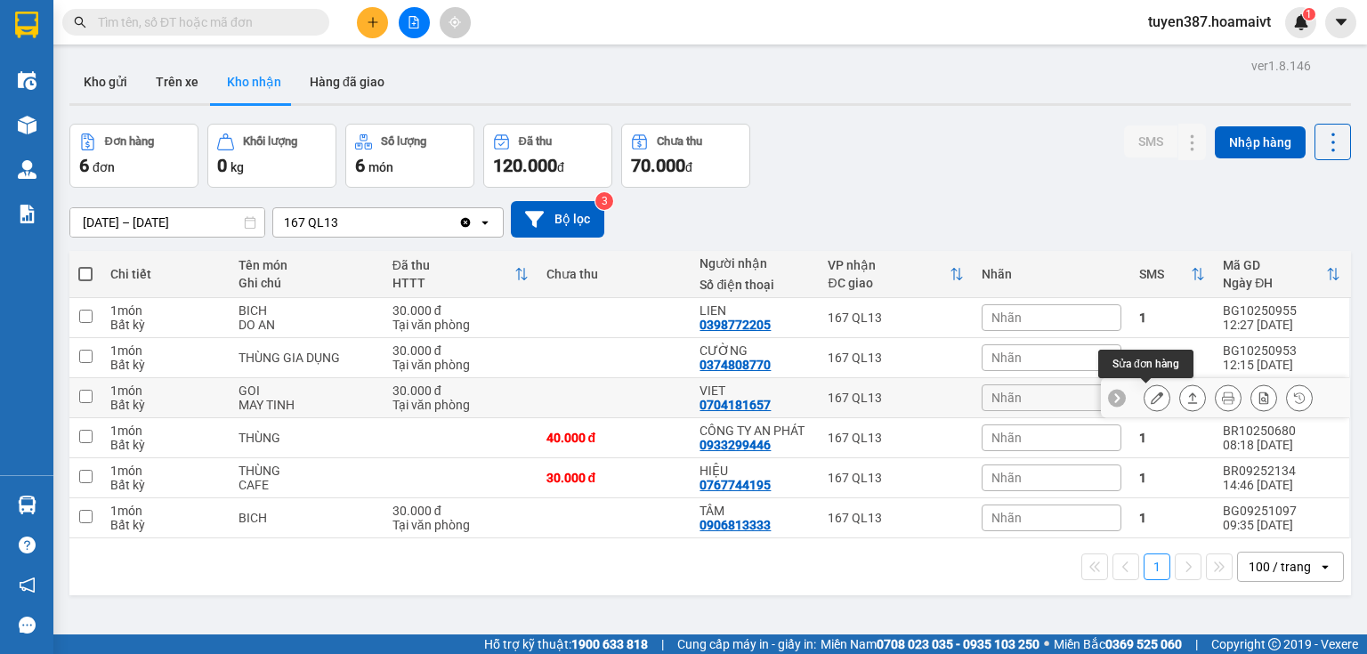
click at [1151, 395] on icon at bounding box center [1157, 398] width 12 height 12
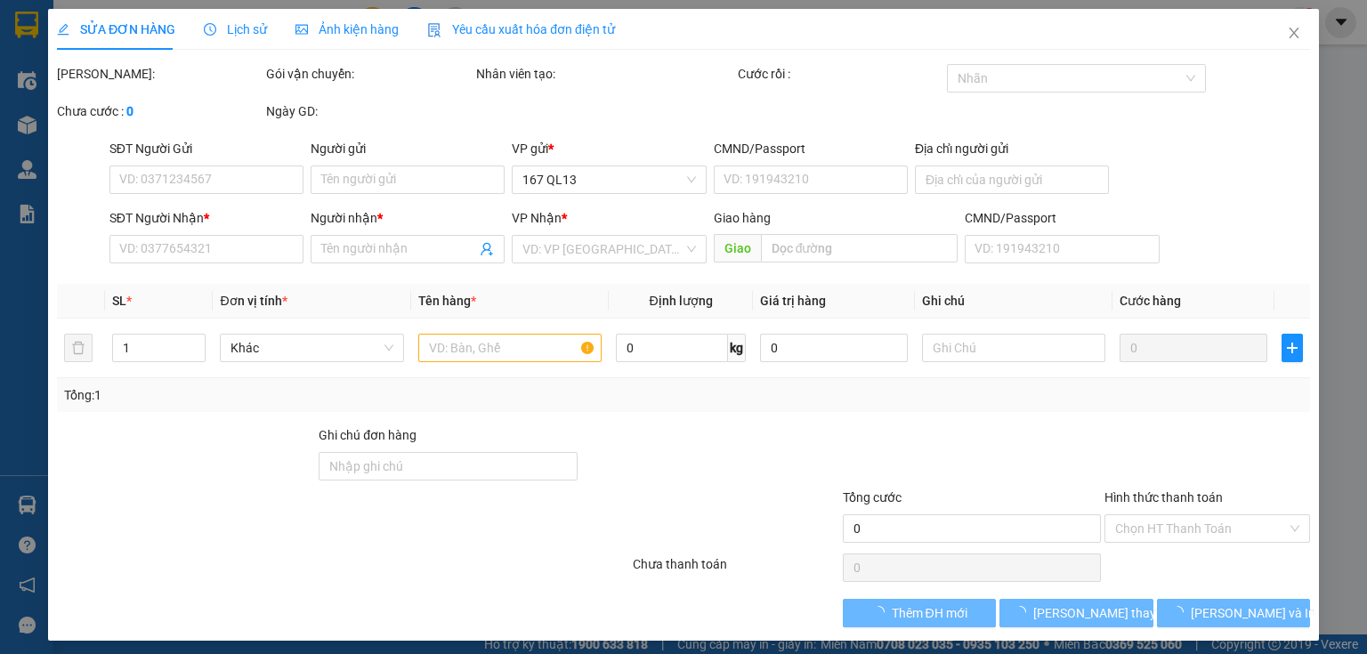
type input "0918724073"
type input "thịnh"
type input "0704181657"
type input "VIET"
type input "30.000"
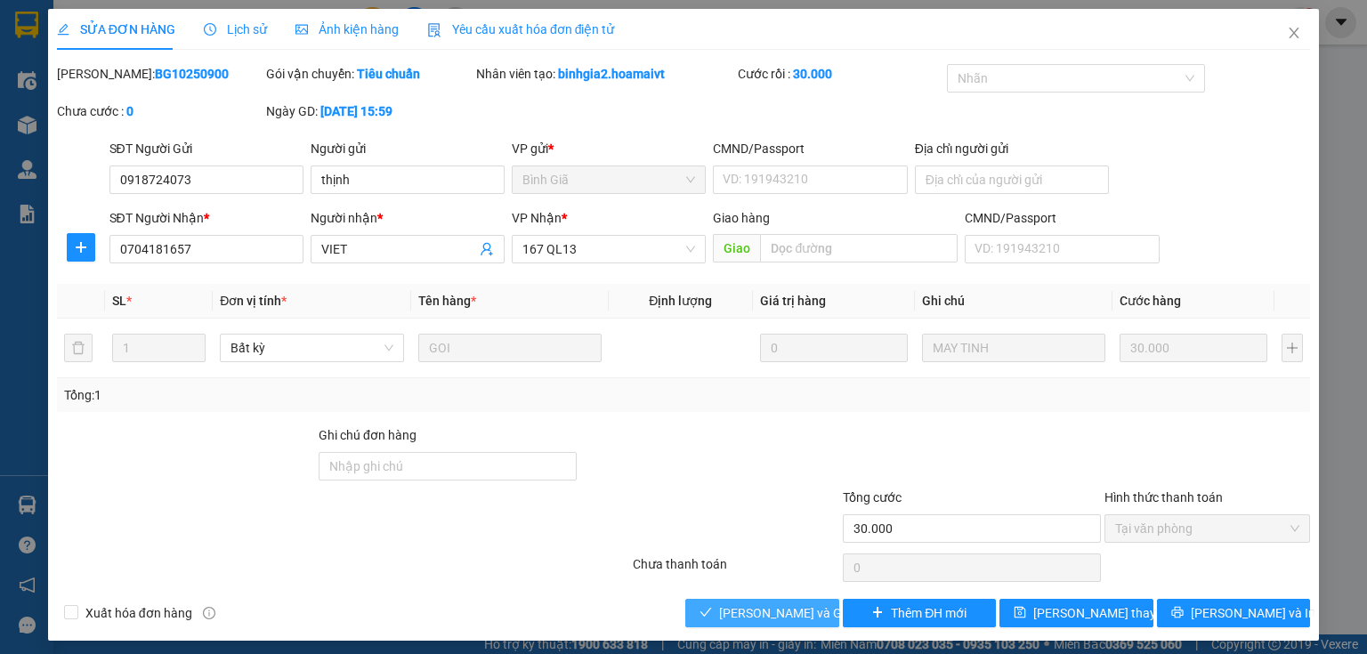
click at [788, 612] on span "[PERSON_NAME] và Giao hàng" at bounding box center [804, 613] width 171 height 20
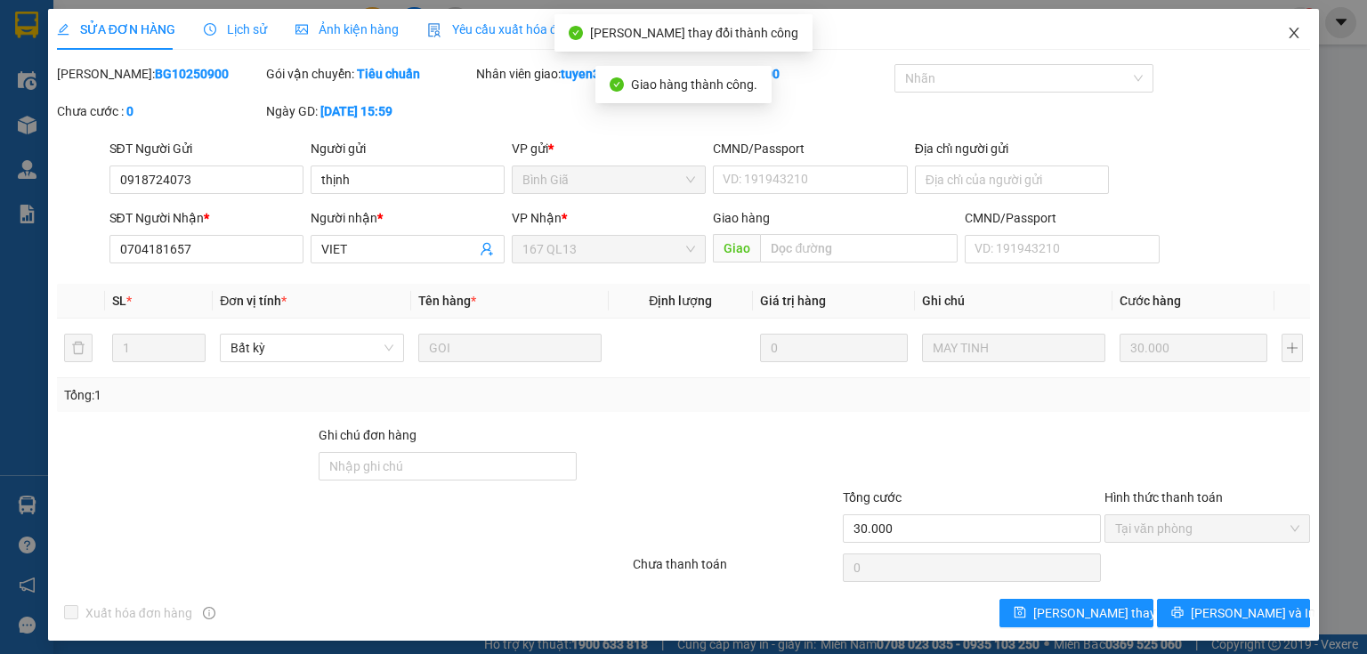
click at [1289, 29] on icon "close" at bounding box center [1294, 33] width 10 height 11
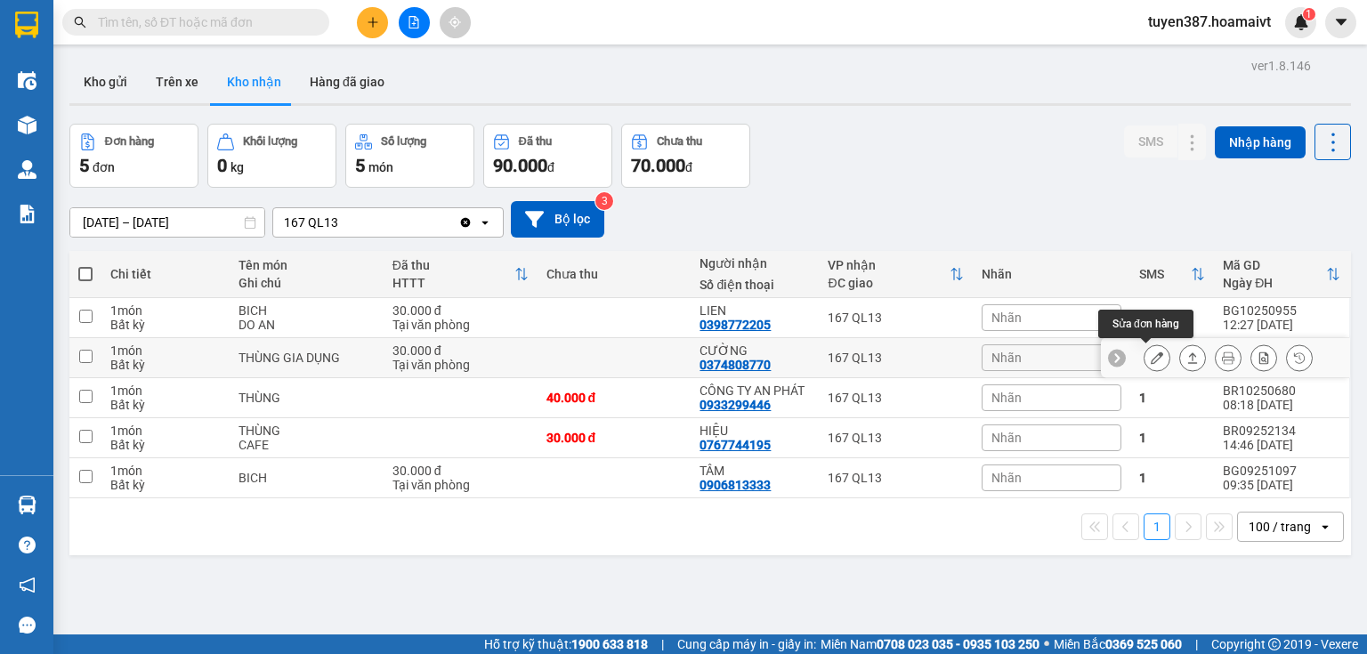
click at [1151, 357] on icon at bounding box center [1157, 357] width 12 height 12
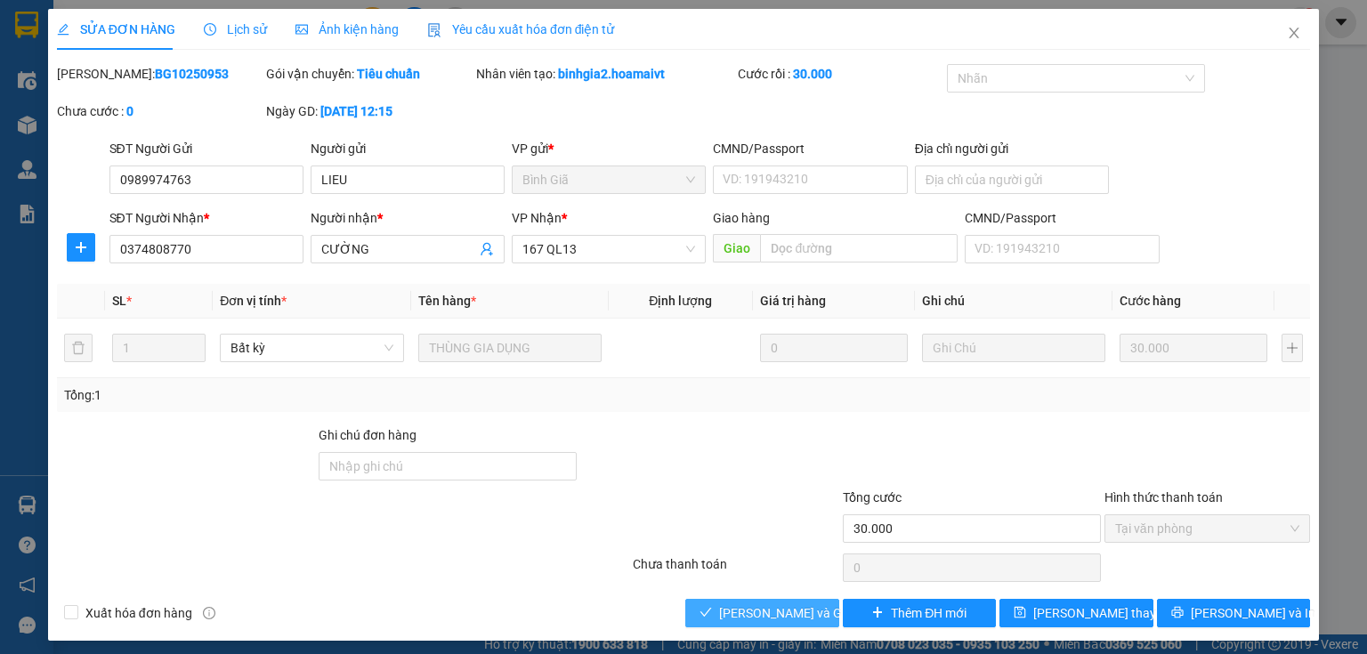
click at [751, 607] on span "[PERSON_NAME] và Giao hàng" at bounding box center [804, 613] width 171 height 20
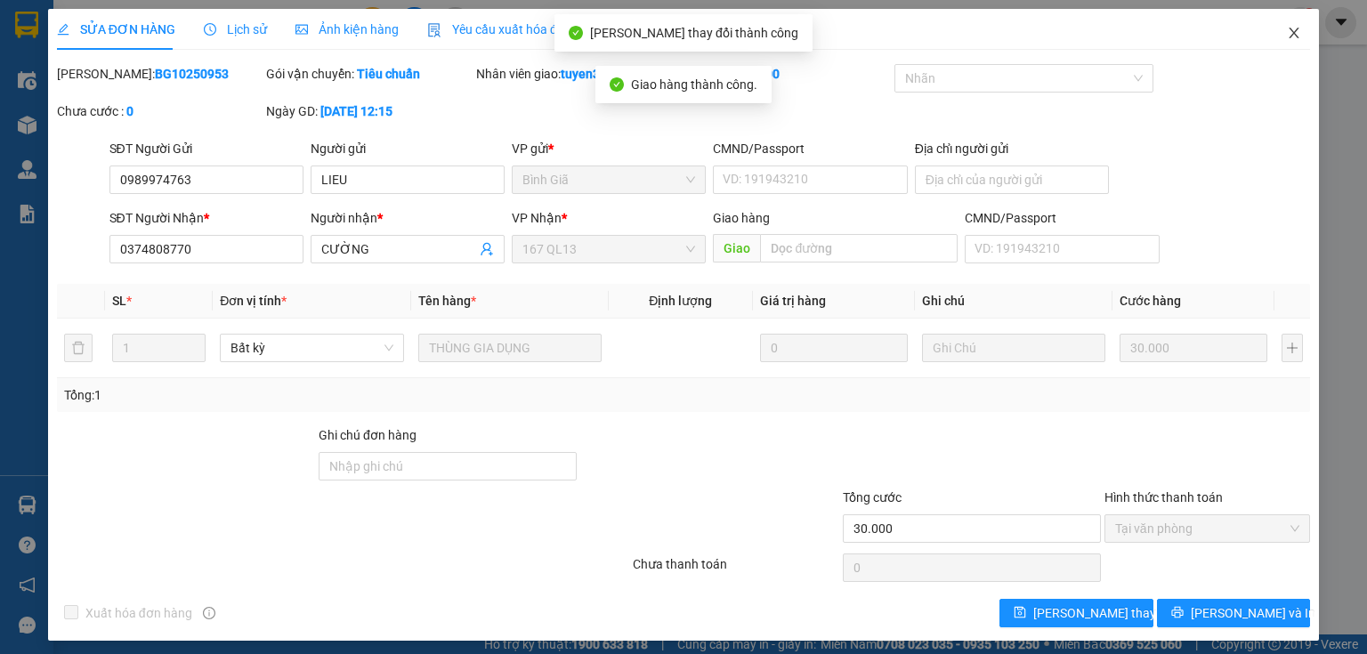
click at [1288, 36] on icon "close" at bounding box center [1294, 33] width 14 height 14
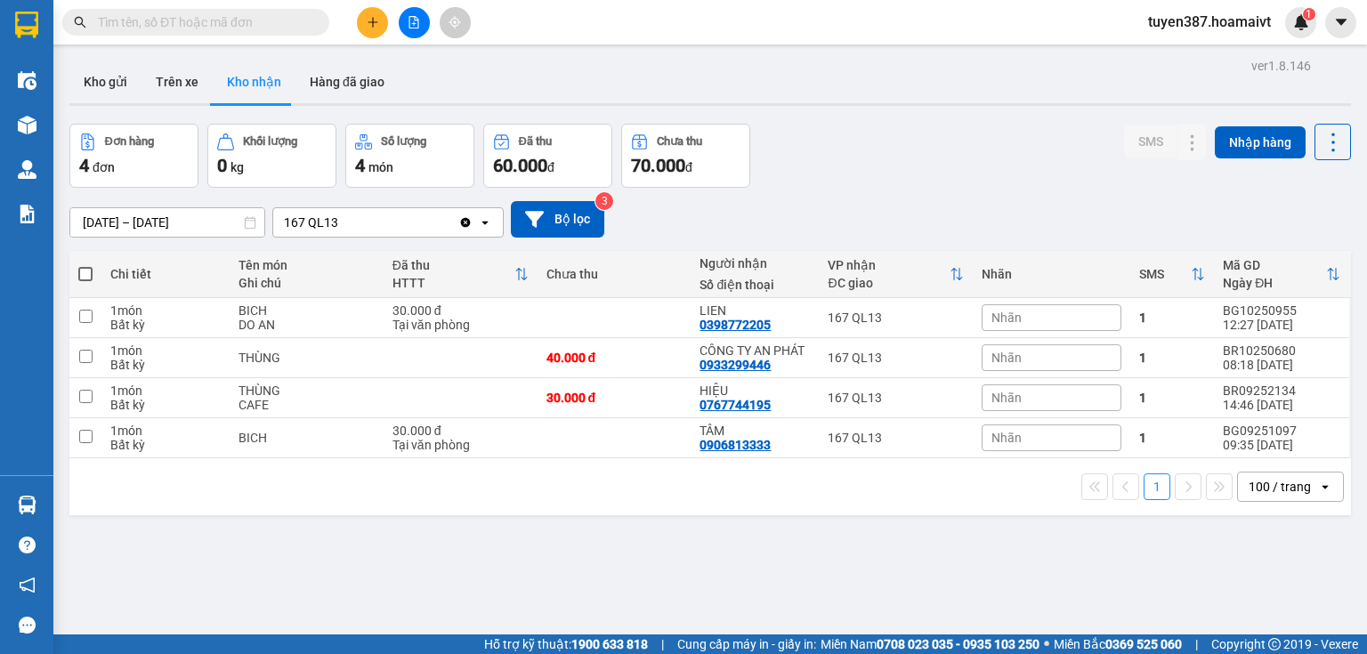
click at [991, 170] on div "Đơn hàng 4 đơn Khối lượng 0 kg Số lượng 4 món Đã thu 60.000 đ Chưa thu 70.000 đ…" at bounding box center [709, 156] width 1281 height 64
click at [920, 568] on div "ver 1.8.146 Kho gửi Trên xe Kho nhận Hàng đã giao Đơn hàng 4 đơn Khối lượng 0 k…" at bounding box center [710, 380] width 1296 height 654
click at [970, 157] on div "Đơn hàng 4 đơn Khối lượng 0 kg Số lượng 4 món Đã thu 60.000 đ Chưa thu 70.000 đ…" at bounding box center [709, 156] width 1281 height 64
click at [941, 149] on div "Đơn hàng 4 đơn Khối lượng 0 kg Số lượng 4 món Đã thu 60.000 đ Chưa thu 70.000 đ…" at bounding box center [709, 156] width 1281 height 64
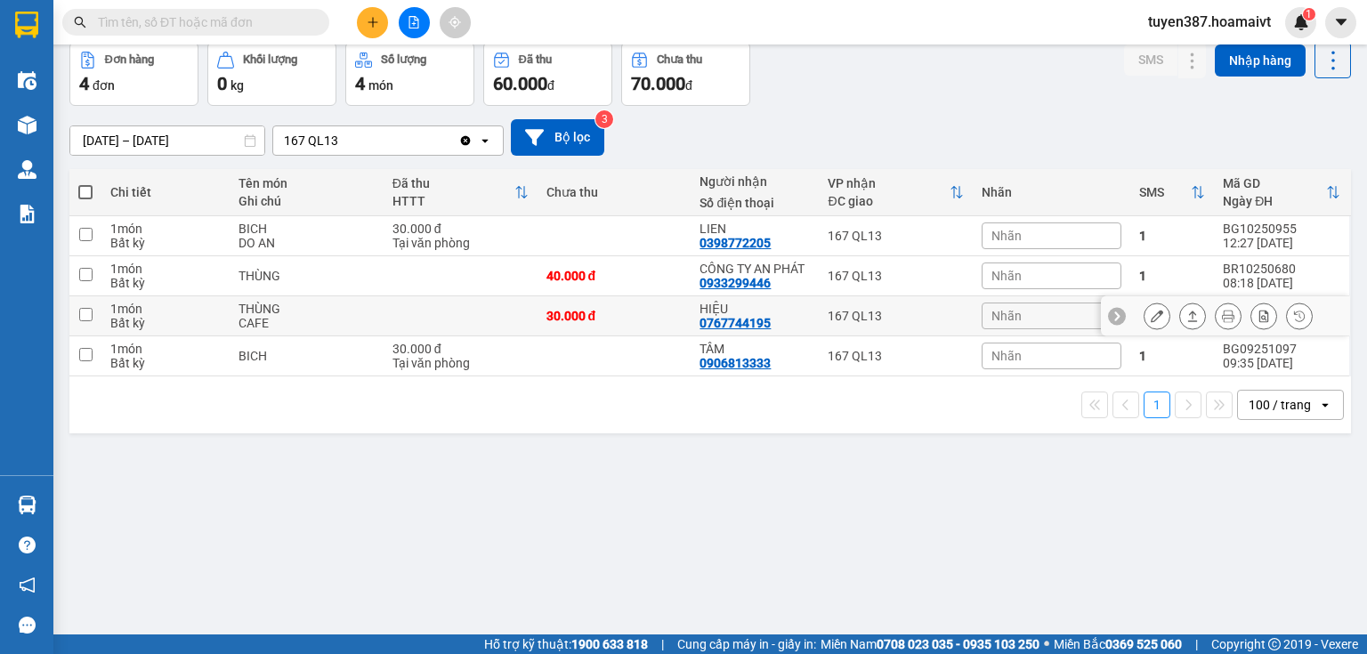
scroll to position [11, 0]
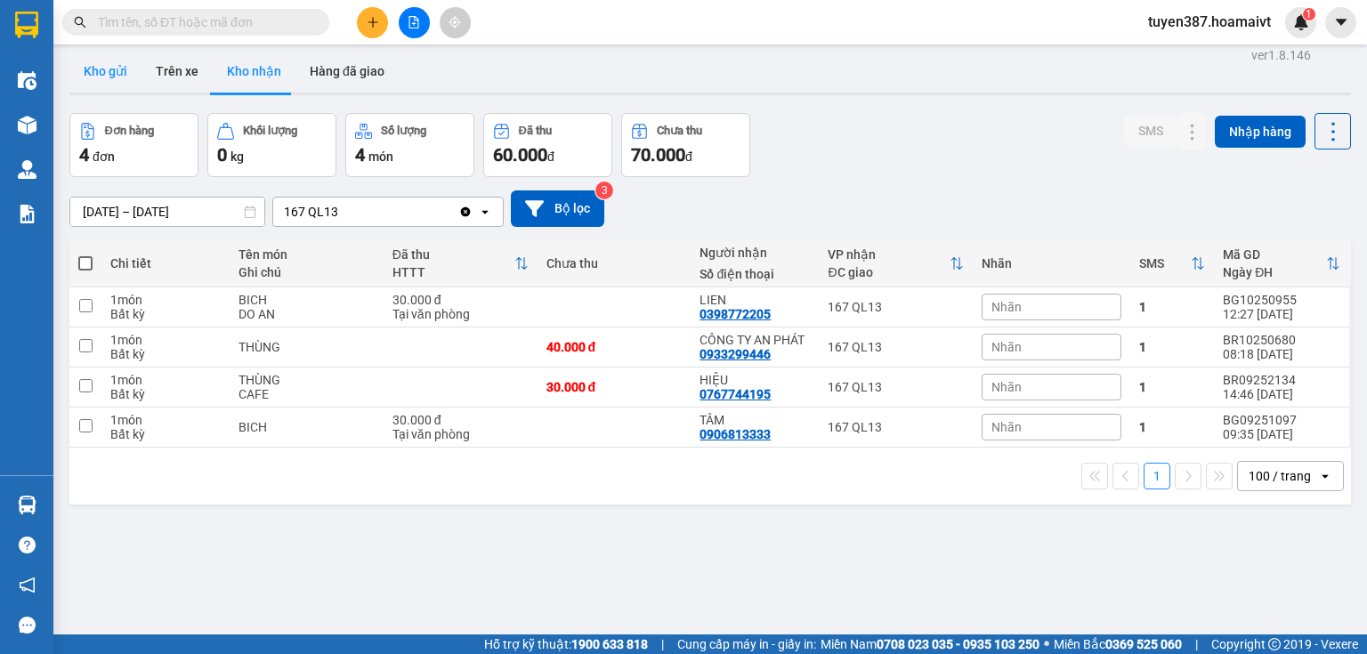
click at [93, 69] on button "Kho gửi" at bounding box center [105, 71] width 72 height 43
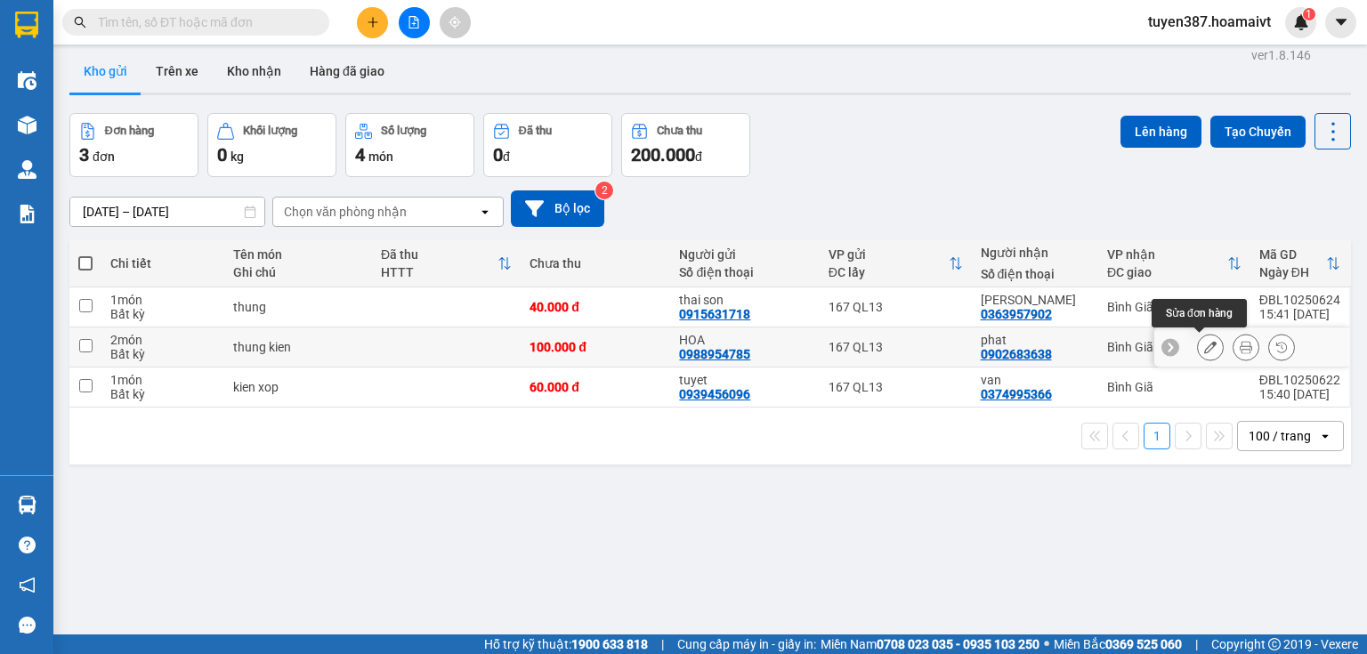
click at [1204, 346] on icon at bounding box center [1210, 347] width 12 height 12
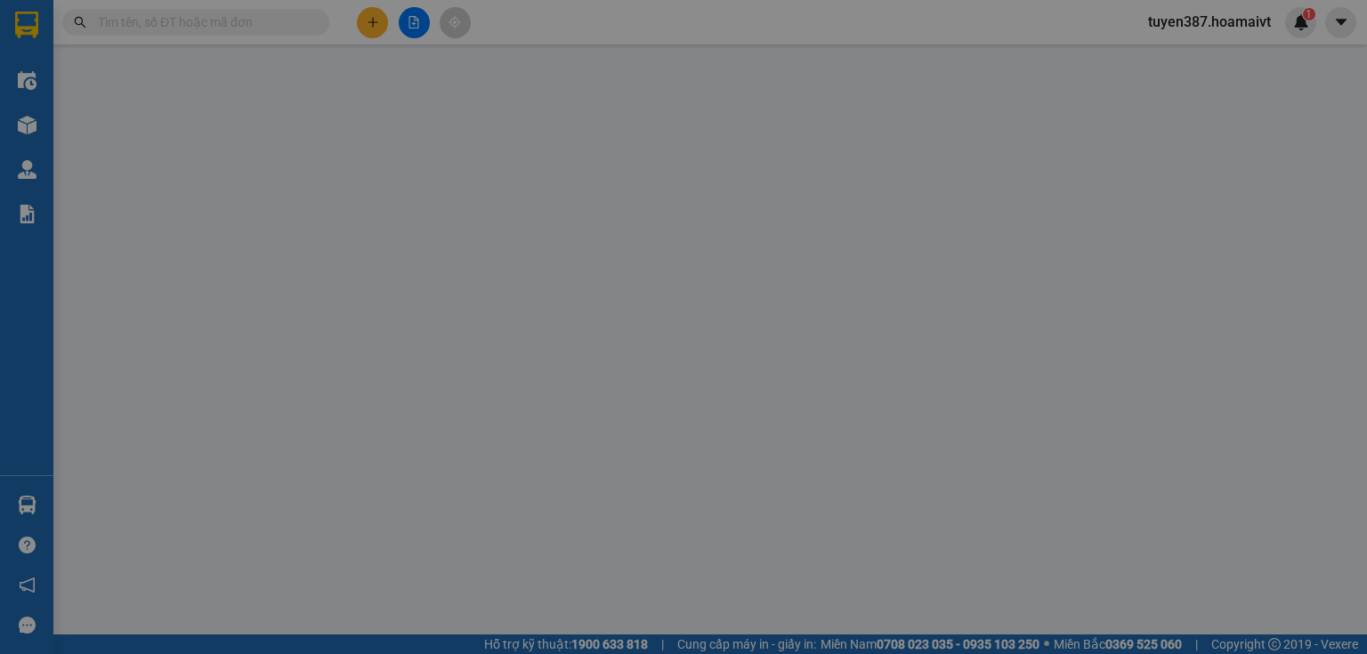
type input "0988954785"
type input "HOA"
type input "0902683638"
type input "phat"
type input "100.000"
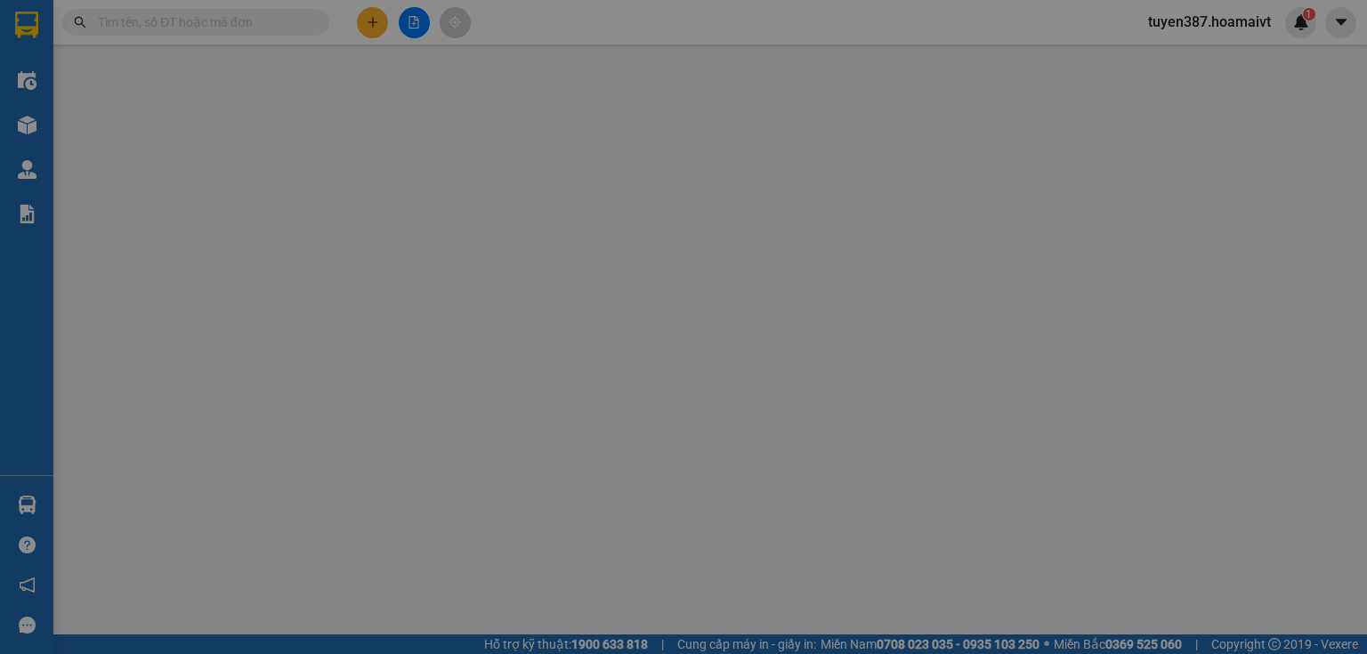
type input "100.000"
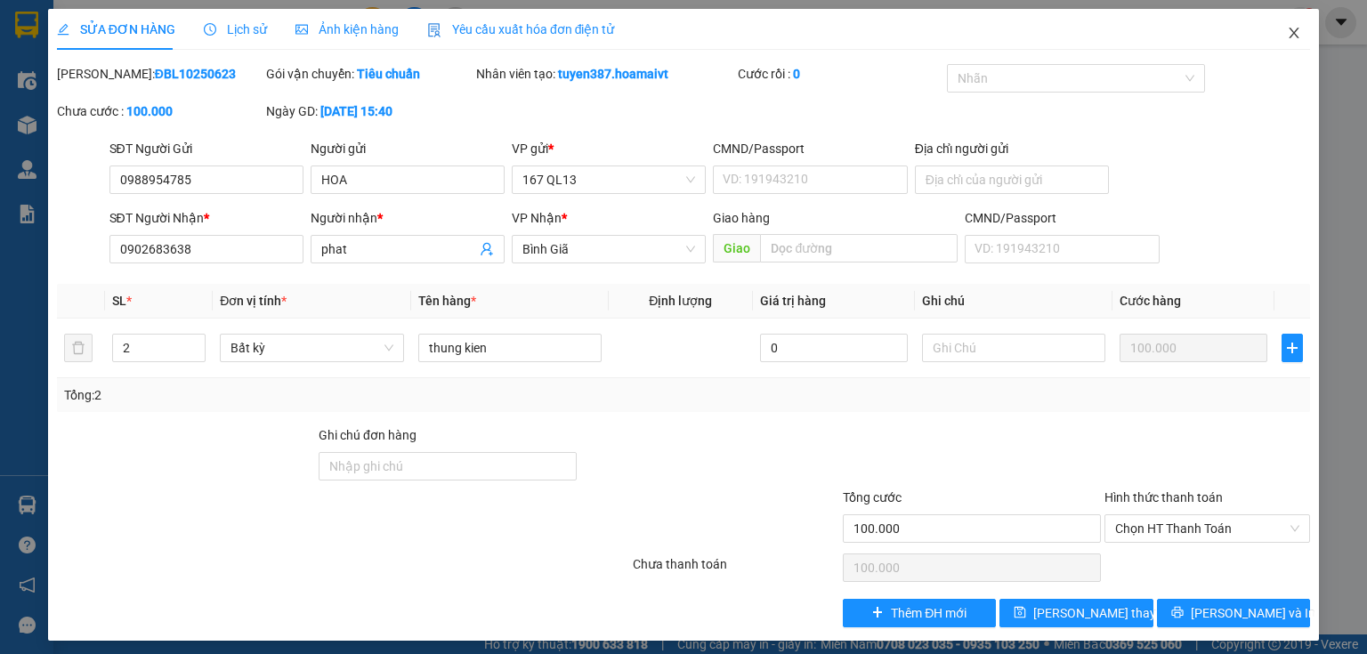
click at [1287, 36] on icon "close" at bounding box center [1294, 33] width 14 height 14
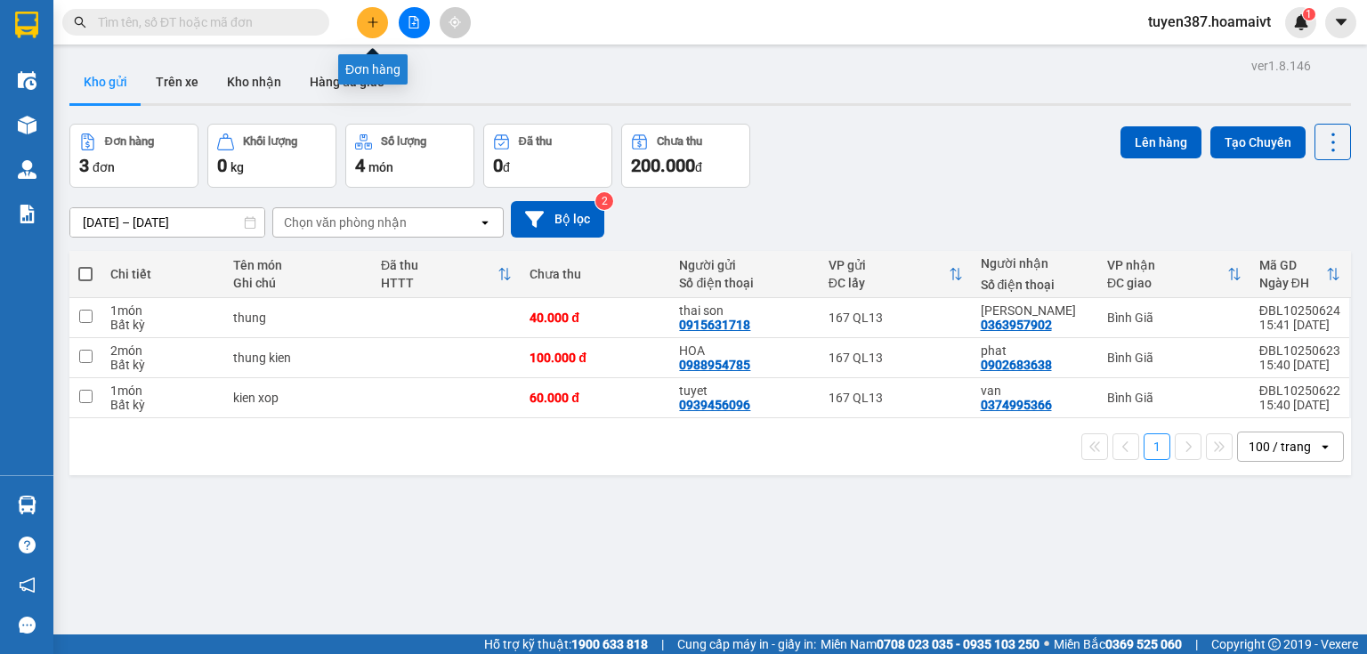
click at [371, 22] on icon "plus" at bounding box center [373, 22] width 12 height 12
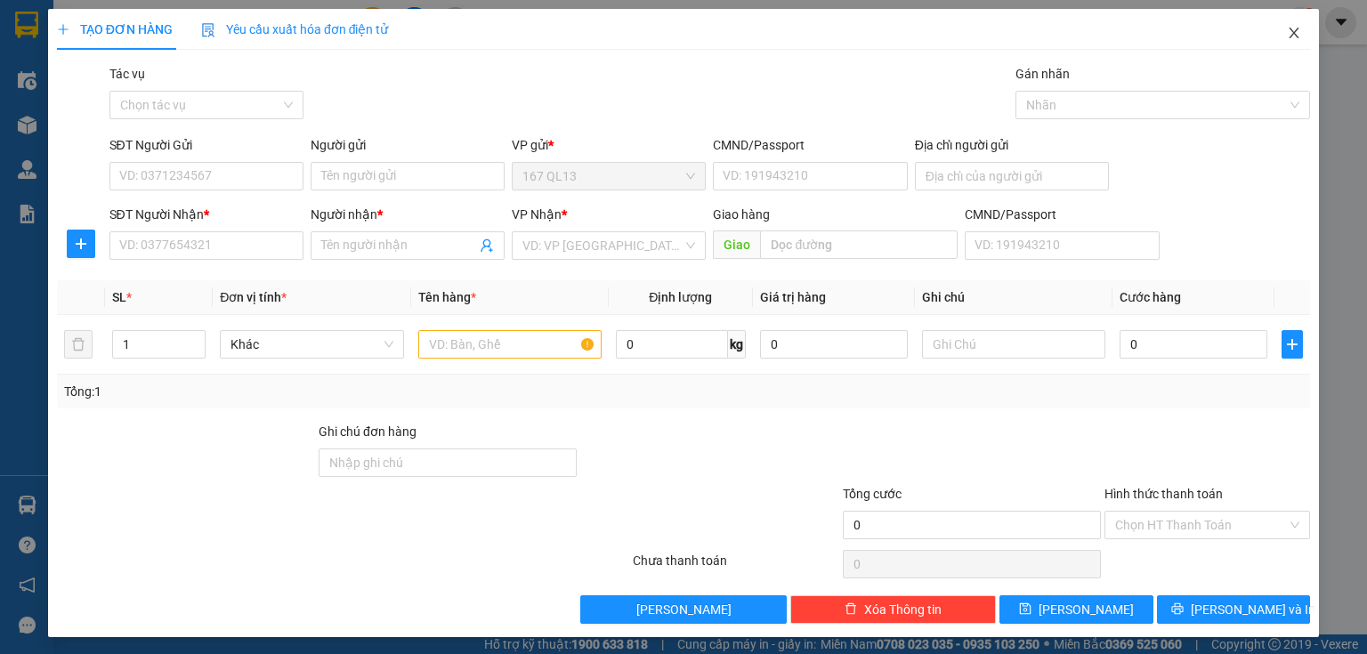
click at [1289, 29] on icon "close" at bounding box center [1294, 33] width 10 height 11
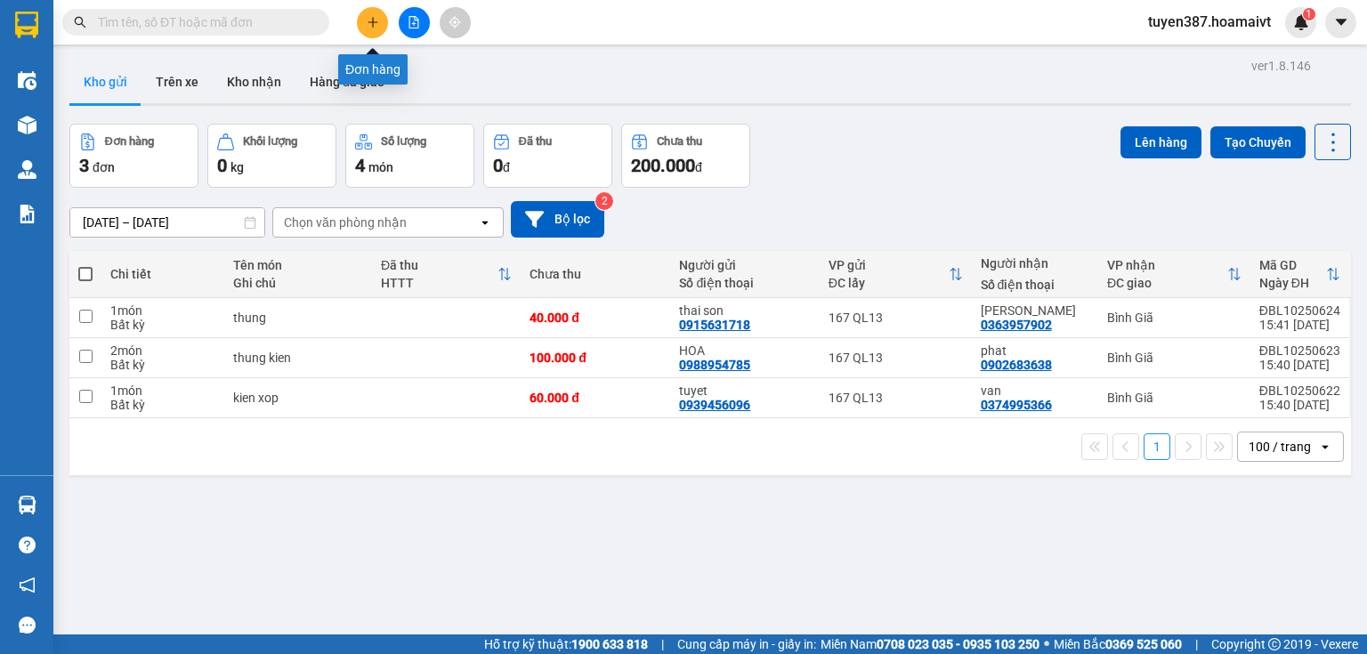
click at [373, 19] on icon "plus" at bounding box center [372, 22] width 1 height 10
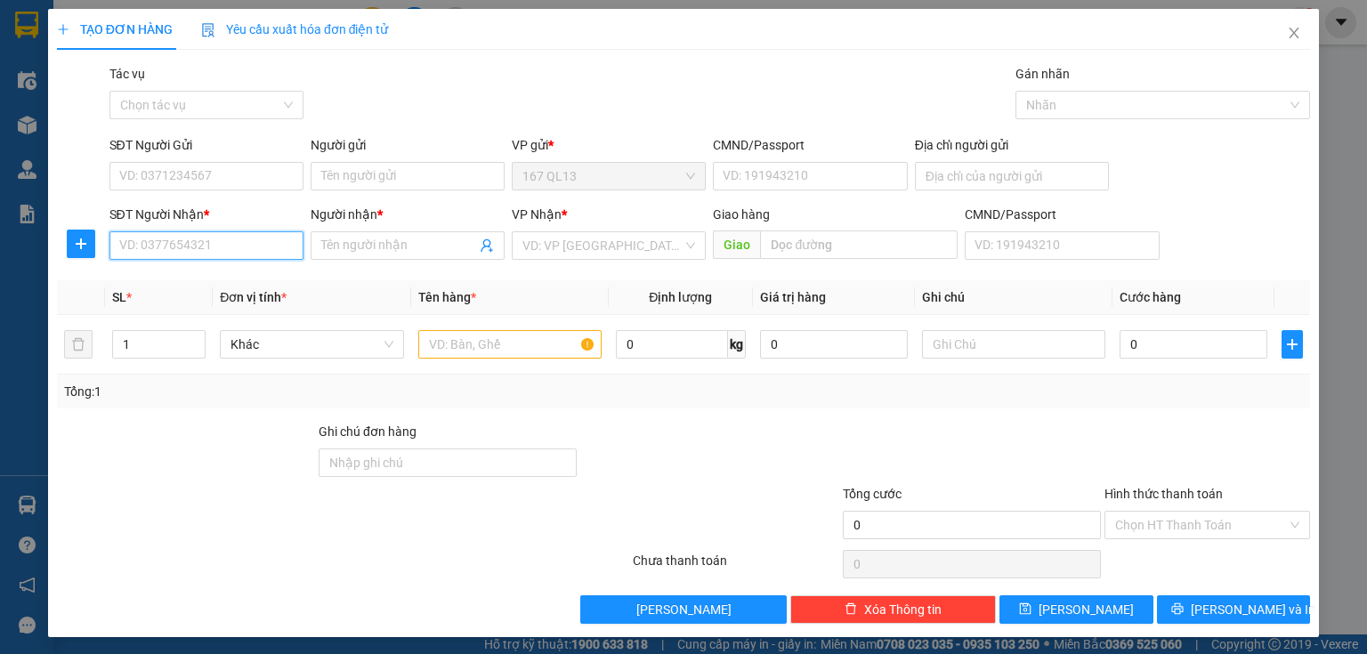
drag, startPoint x: 221, startPoint y: 246, endPoint x: 220, endPoint y: 231, distance: 14.3
click at [221, 245] on input "SĐT Người Nhận *" at bounding box center [206, 245] width 194 height 28
click at [255, 246] on input "SĐT Người Nhận *" at bounding box center [206, 245] width 194 height 28
click at [183, 282] on div "0902683638 - phat" at bounding box center [204, 281] width 171 height 20
type input "0902683638"
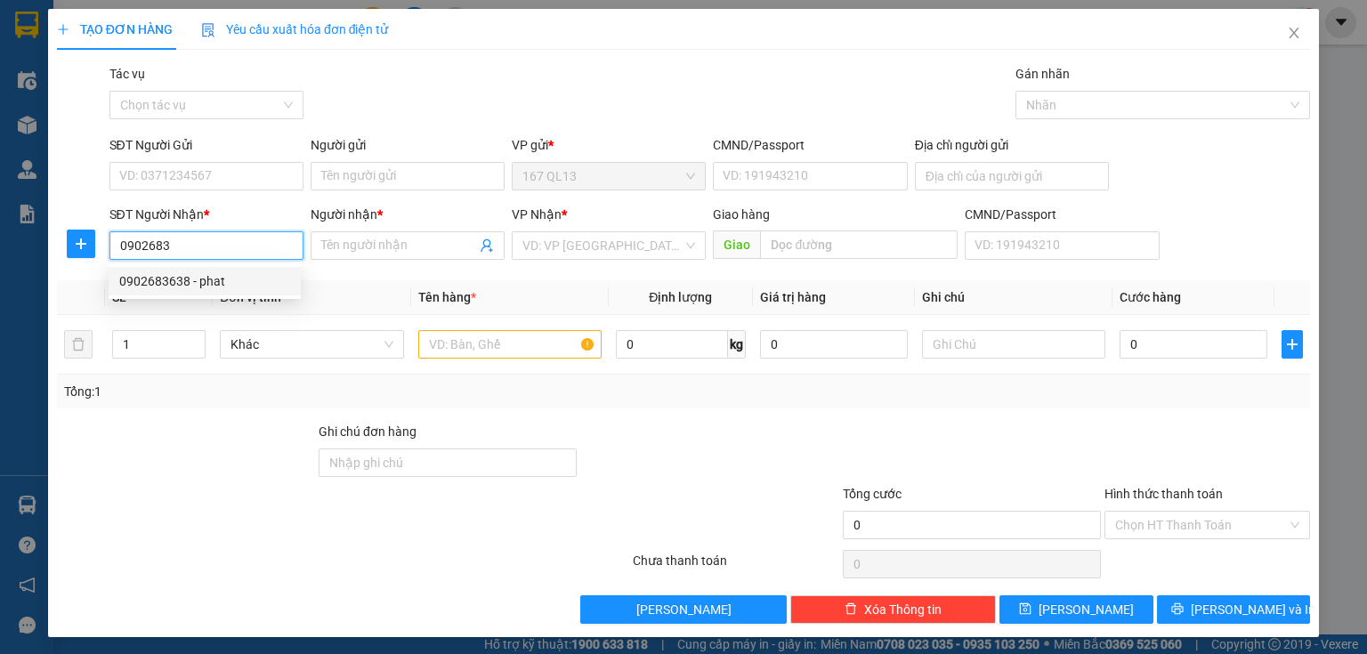
type input "phat"
type input "0902683638"
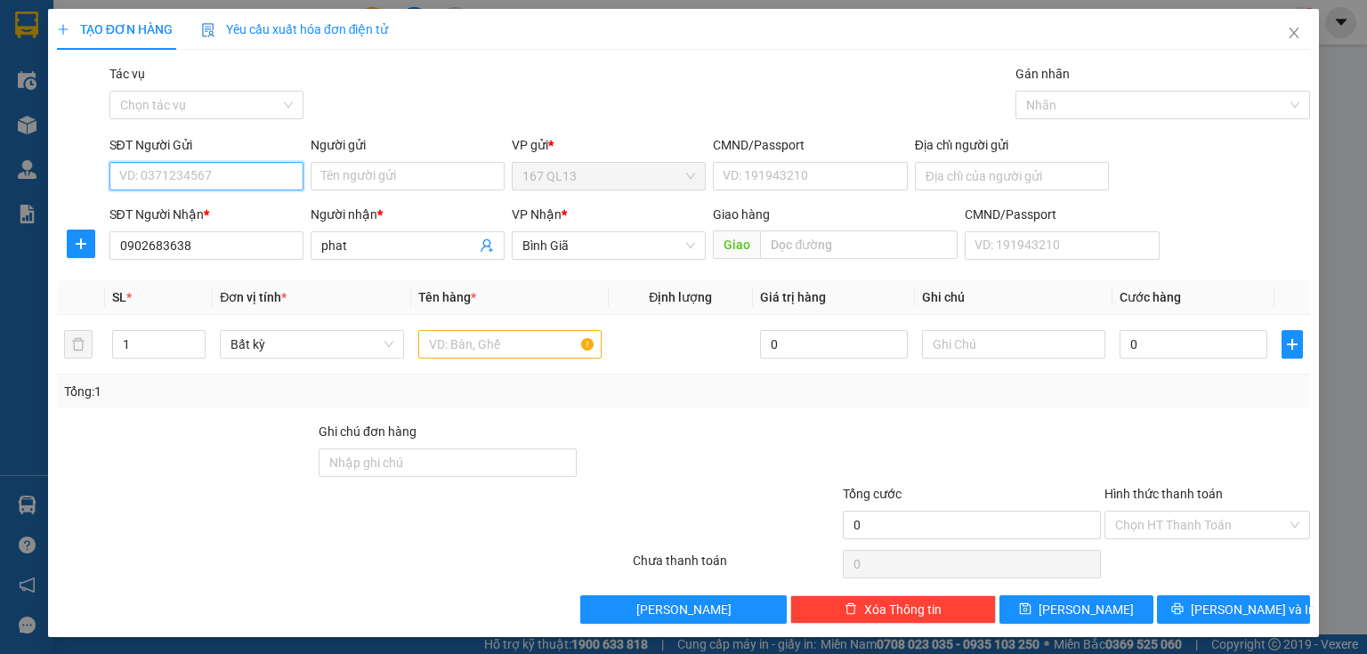
click at [245, 178] on input "SĐT Người Gửi" at bounding box center [206, 176] width 194 height 28
click at [226, 206] on div "0988954785 - HOA" at bounding box center [204, 212] width 171 height 20
type input "0988954785"
type input "HOA"
click at [520, 350] on input "text" at bounding box center [509, 344] width 183 height 28
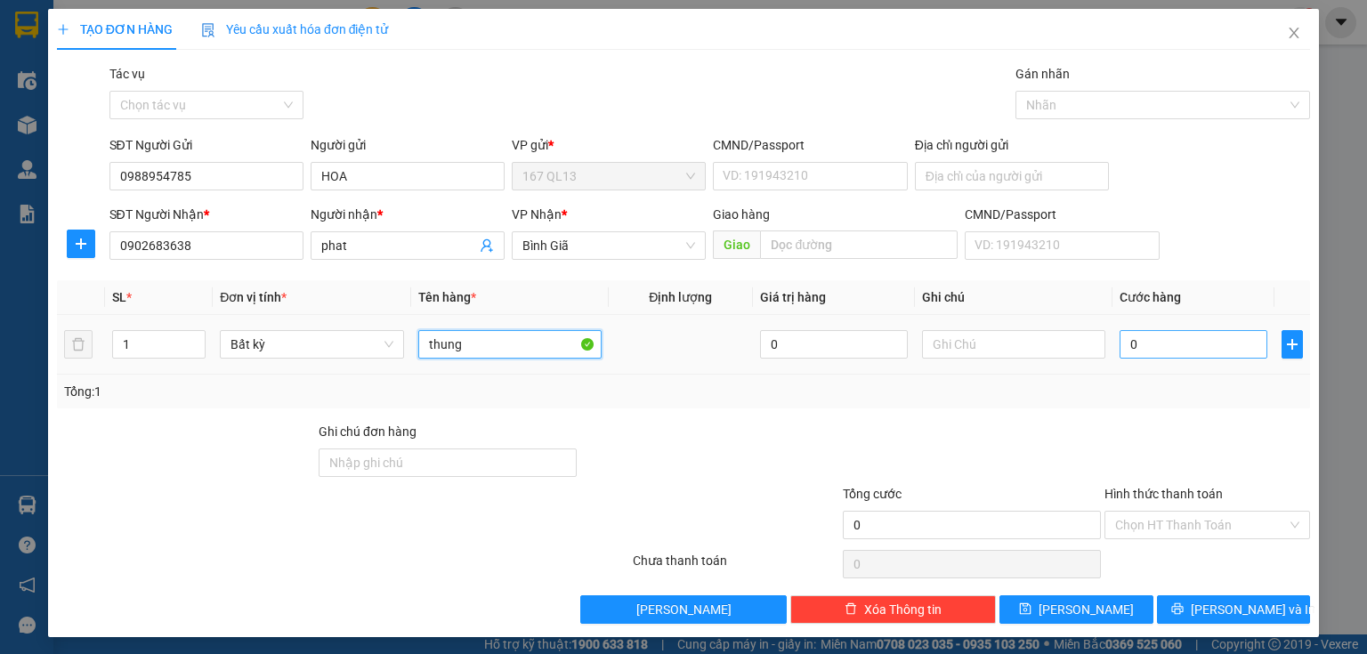
type input "thung"
type input "5"
type input "50"
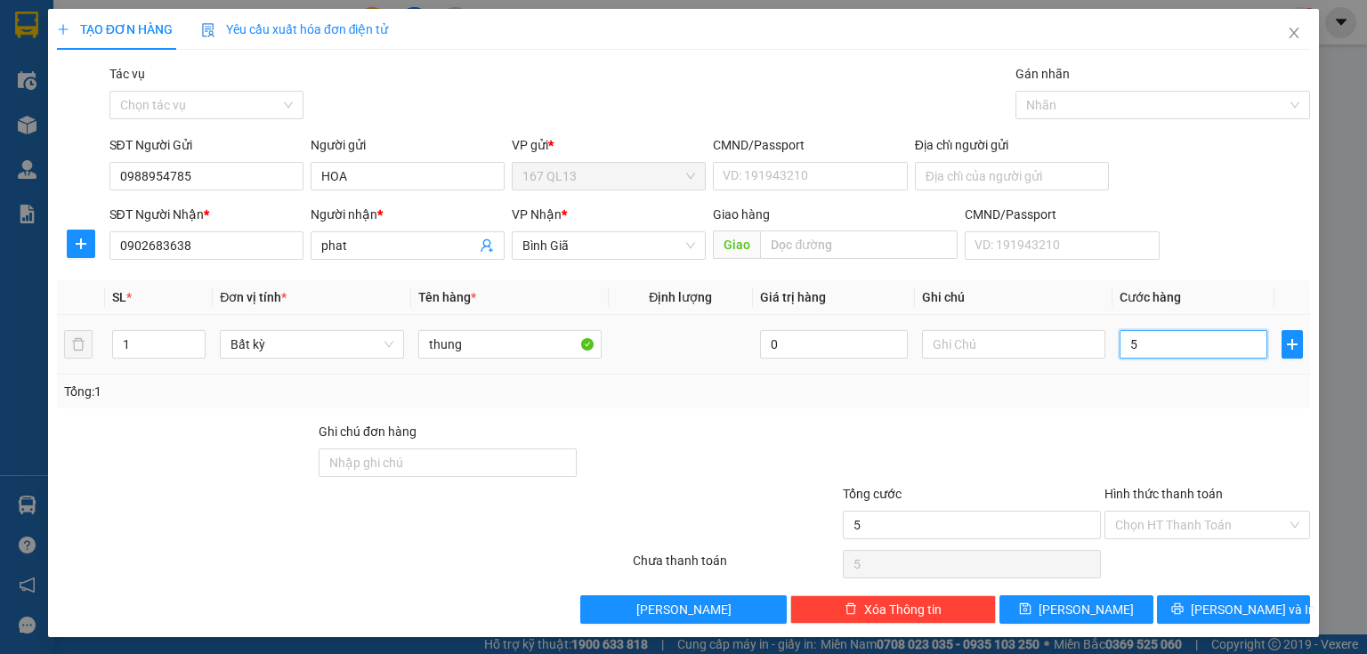
type input "50"
type input "50.000"
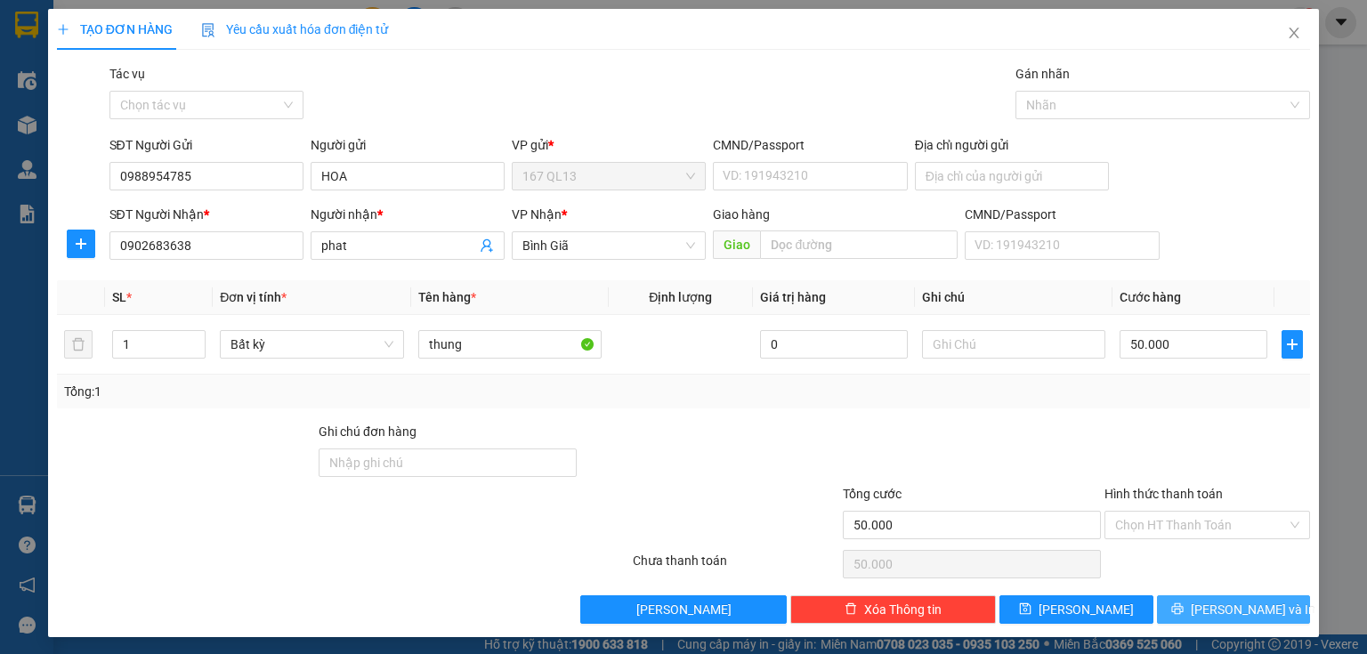
click at [1177, 609] on button "[PERSON_NAME] và In" at bounding box center [1234, 609] width 154 height 28
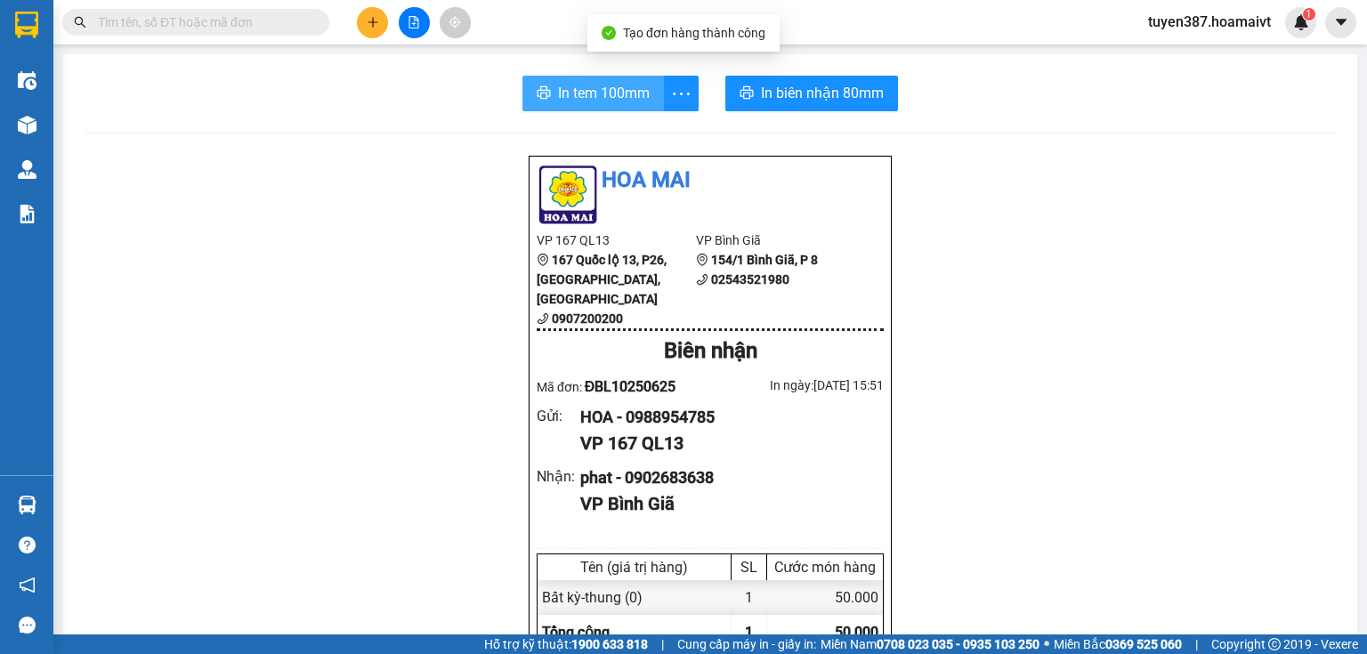
click at [624, 94] on span "In tem 100mm" at bounding box center [604, 93] width 92 height 22
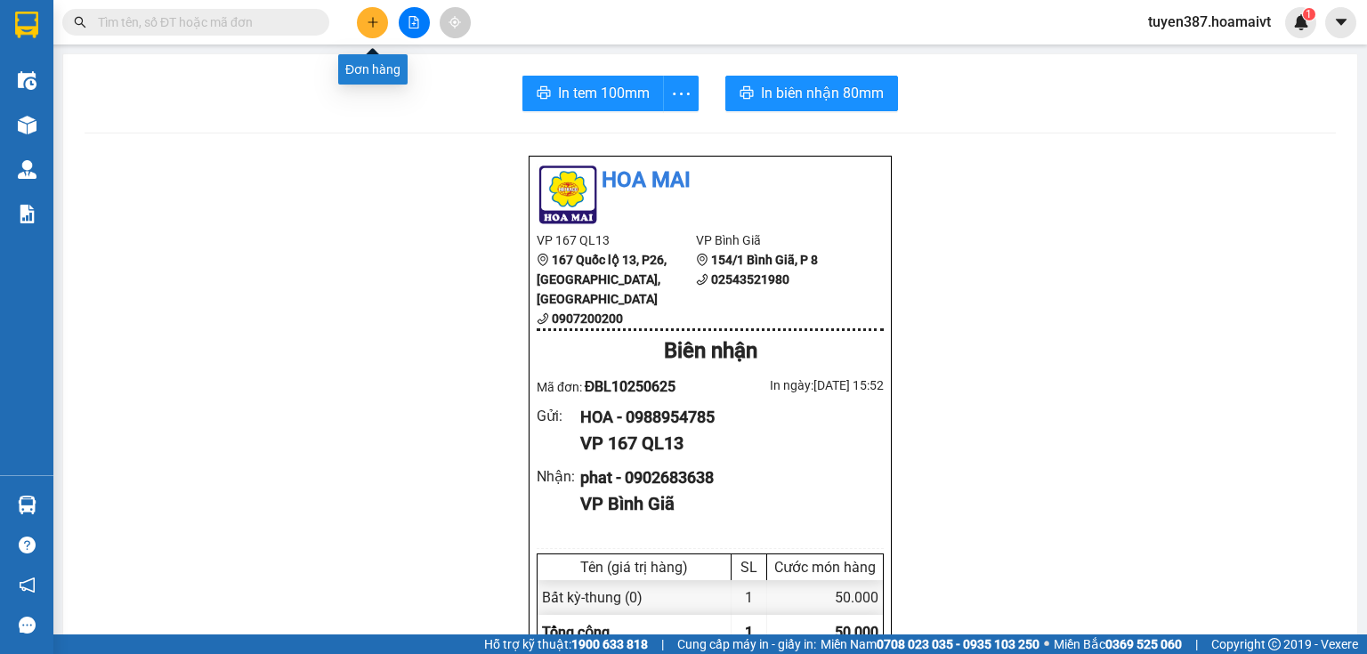
click at [369, 25] on icon "plus" at bounding box center [373, 22] width 12 height 12
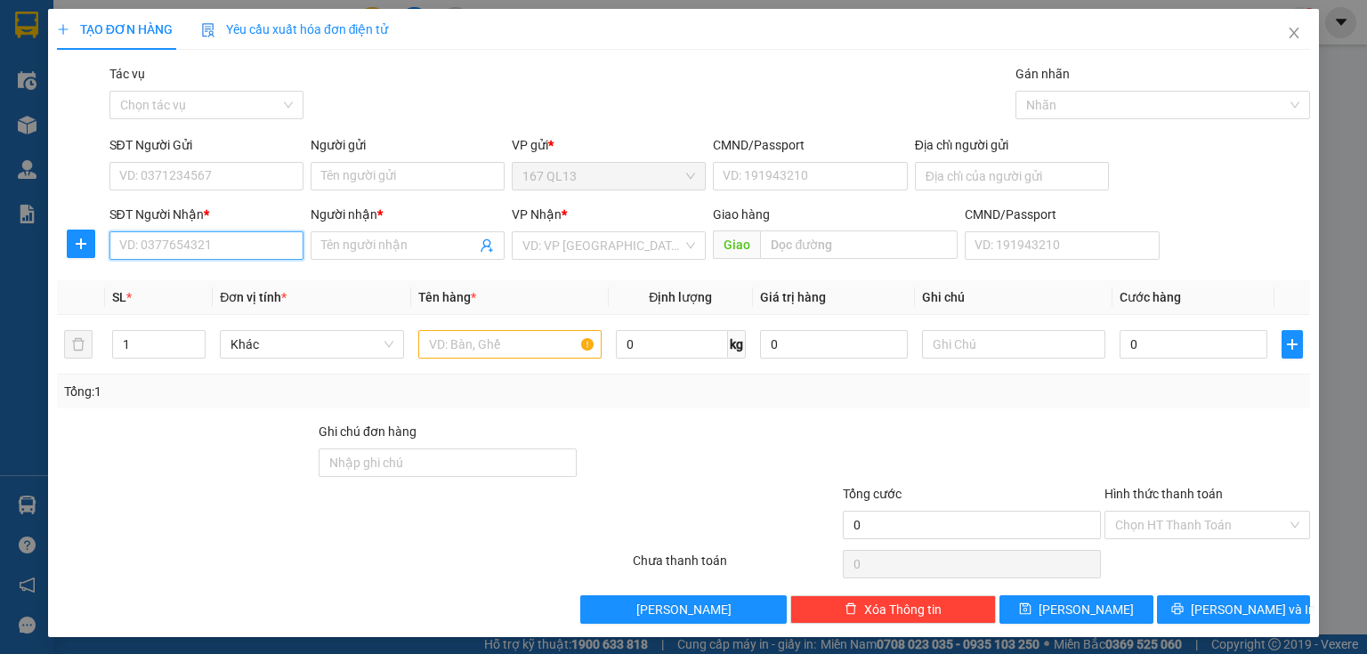
drag, startPoint x: 246, startPoint y: 255, endPoint x: 206, endPoint y: 222, distance: 51.8
click at [246, 255] on input "SĐT Người Nhận *" at bounding box center [206, 245] width 194 height 28
type input "0978518780"
click at [368, 246] on input "Người nhận *" at bounding box center [398, 246] width 155 height 20
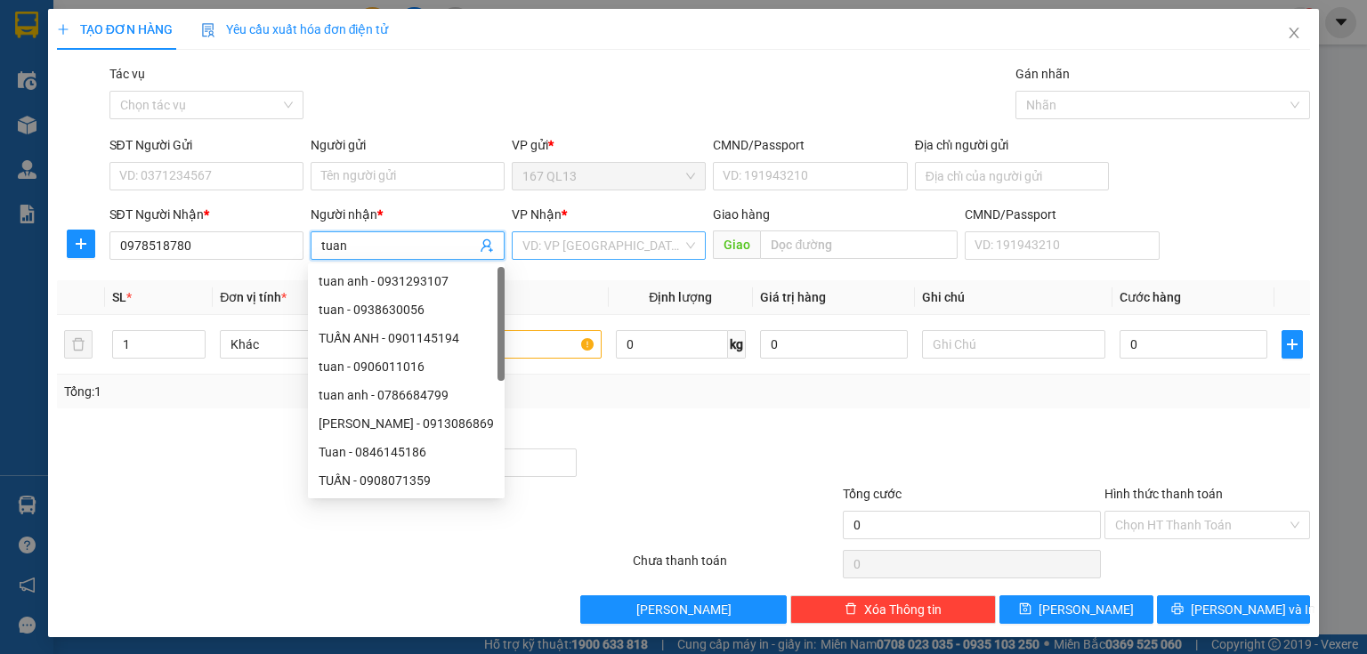
type input "tuan"
click at [577, 244] on input "search" at bounding box center [602, 245] width 160 height 27
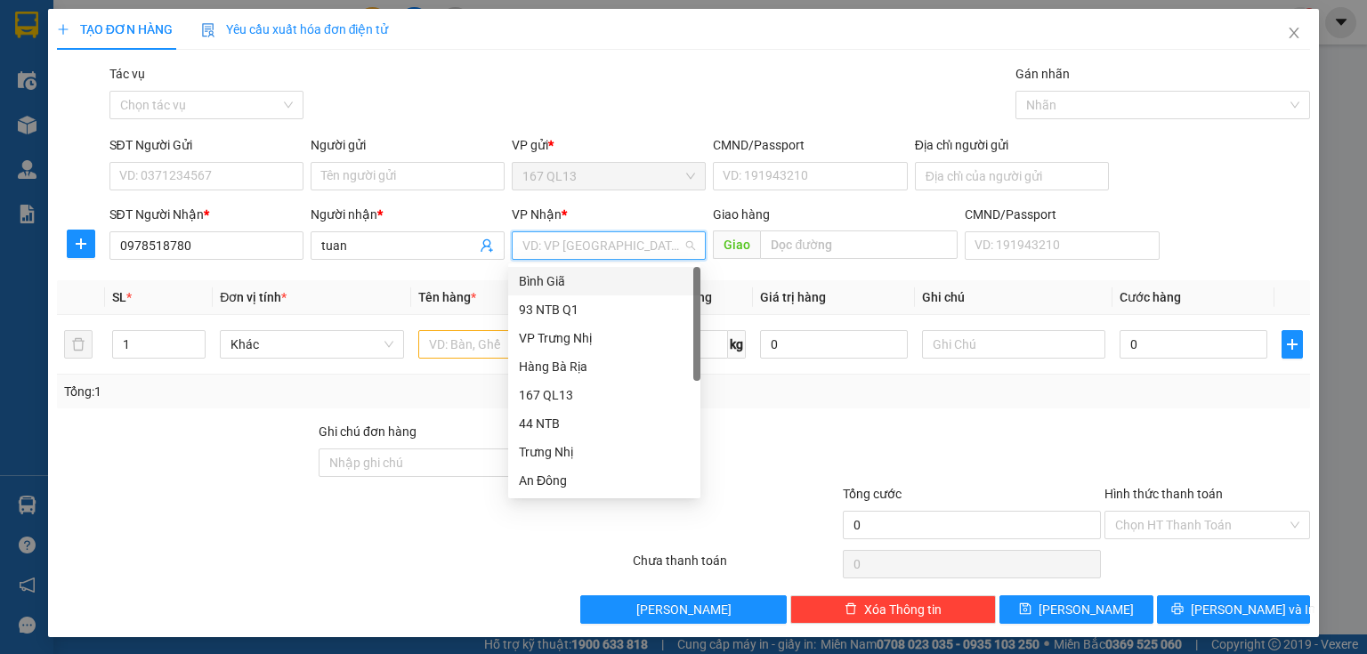
click at [561, 287] on div "Bình Giã" at bounding box center [604, 281] width 171 height 20
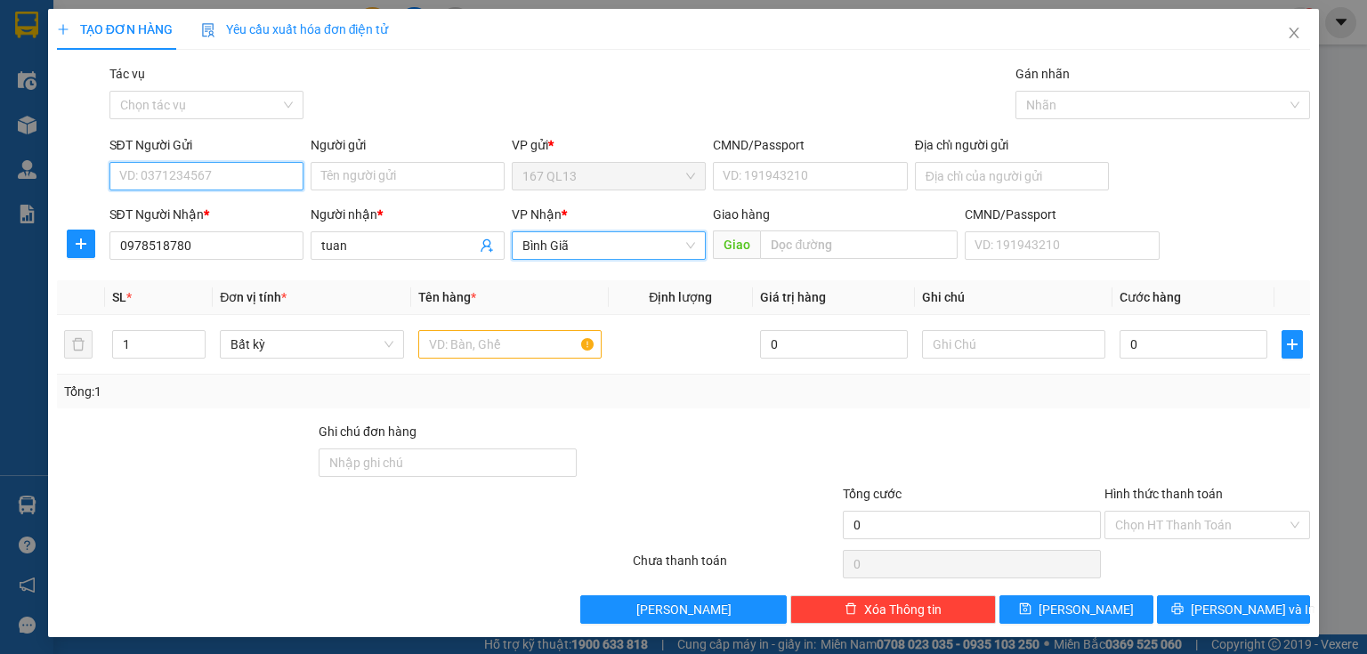
click at [249, 180] on input "SĐT Người Gửi" at bounding box center [206, 176] width 194 height 28
click at [249, 169] on input "SĐT Người Gửi" at bounding box center [206, 176] width 194 height 28
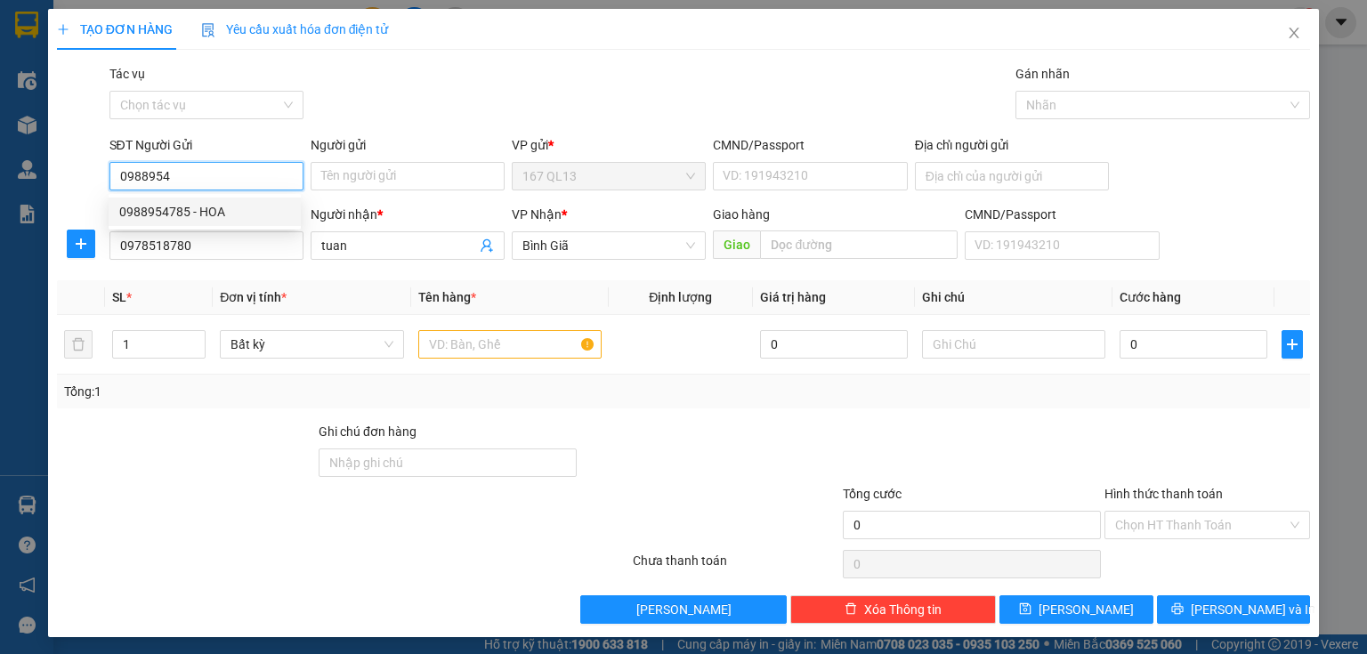
click at [178, 214] on div "0988954785 - HOA" at bounding box center [204, 212] width 171 height 20
type input "0988954785"
type input "HOA"
type input "0988954785"
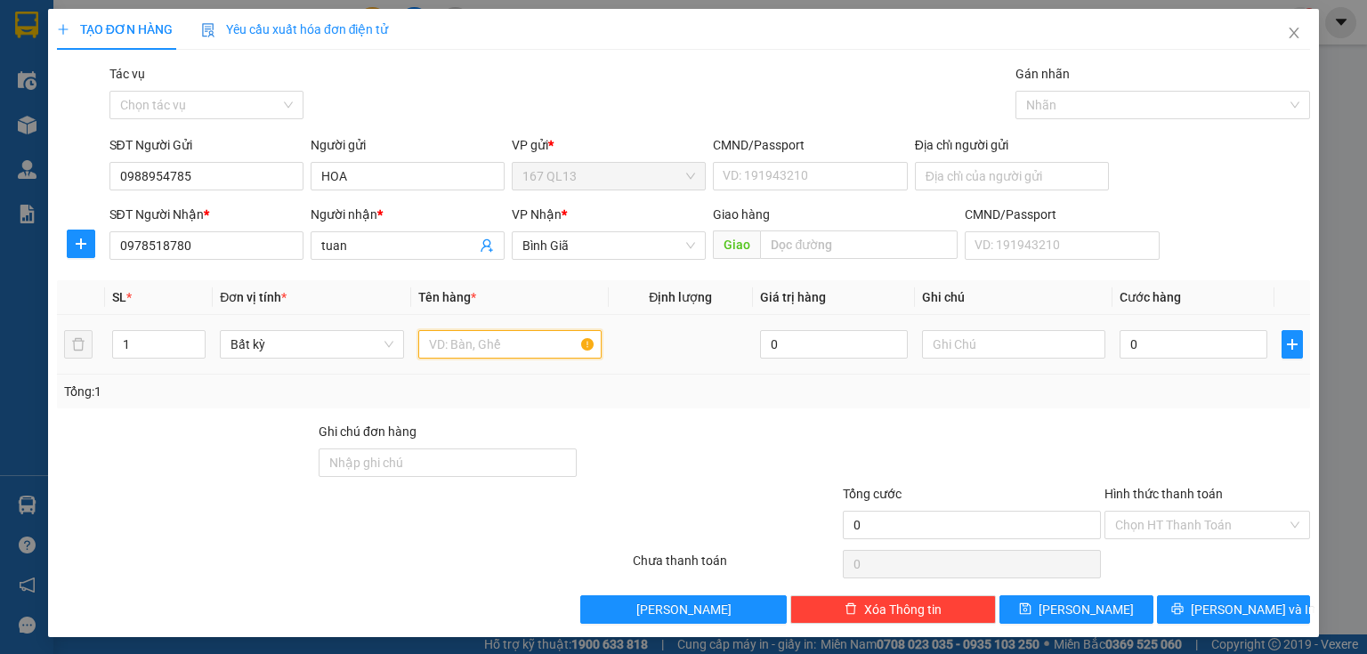
click at [489, 340] on input "text" at bounding box center [509, 344] width 183 height 28
type input "thung"
click at [1142, 345] on input "0" at bounding box center [1193, 344] width 148 height 28
type input "5"
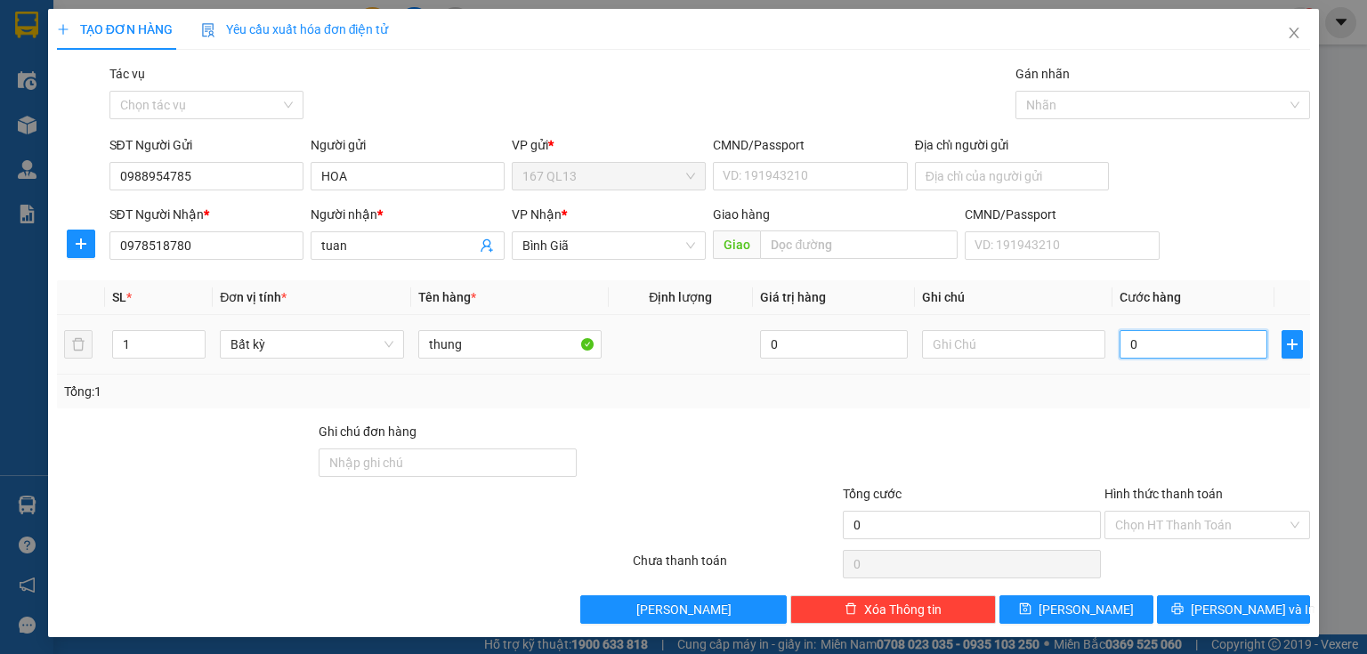
type input "5"
type input "50"
type input "50.000"
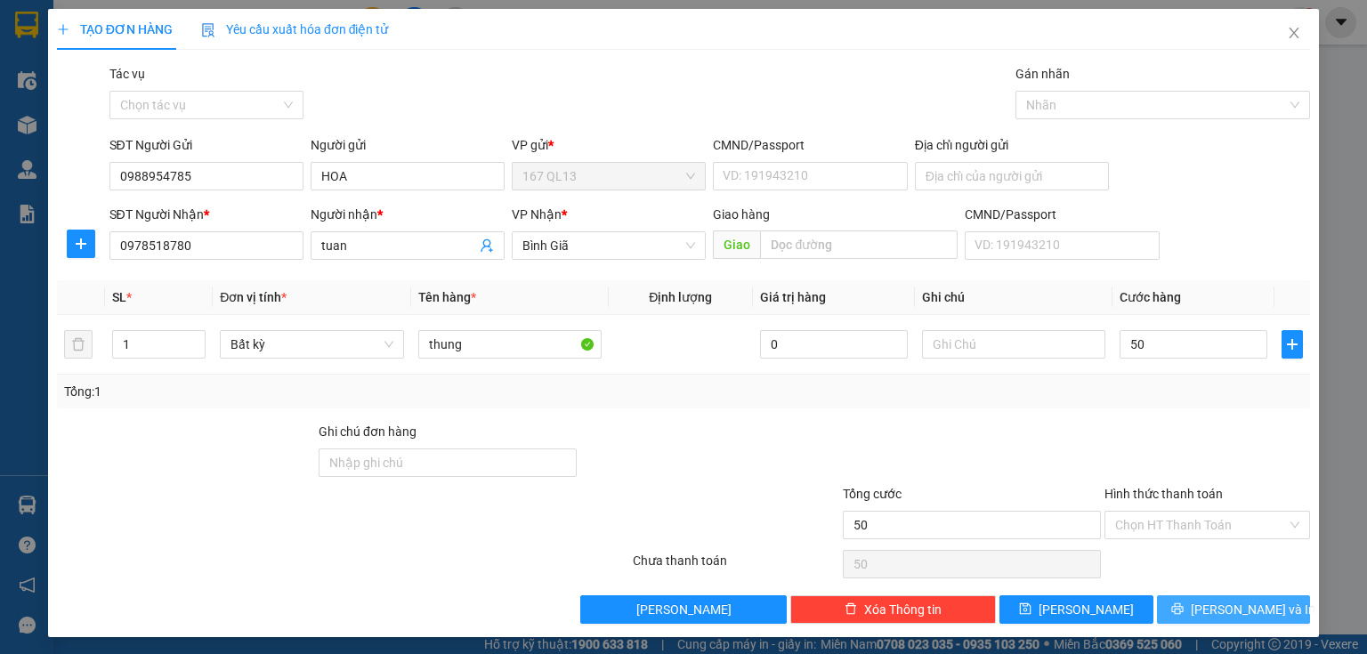
type input "50.000"
click at [1183, 605] on button "[PERSON_NAME] và In" at bounding box center [1234, 609] width 154 height 28
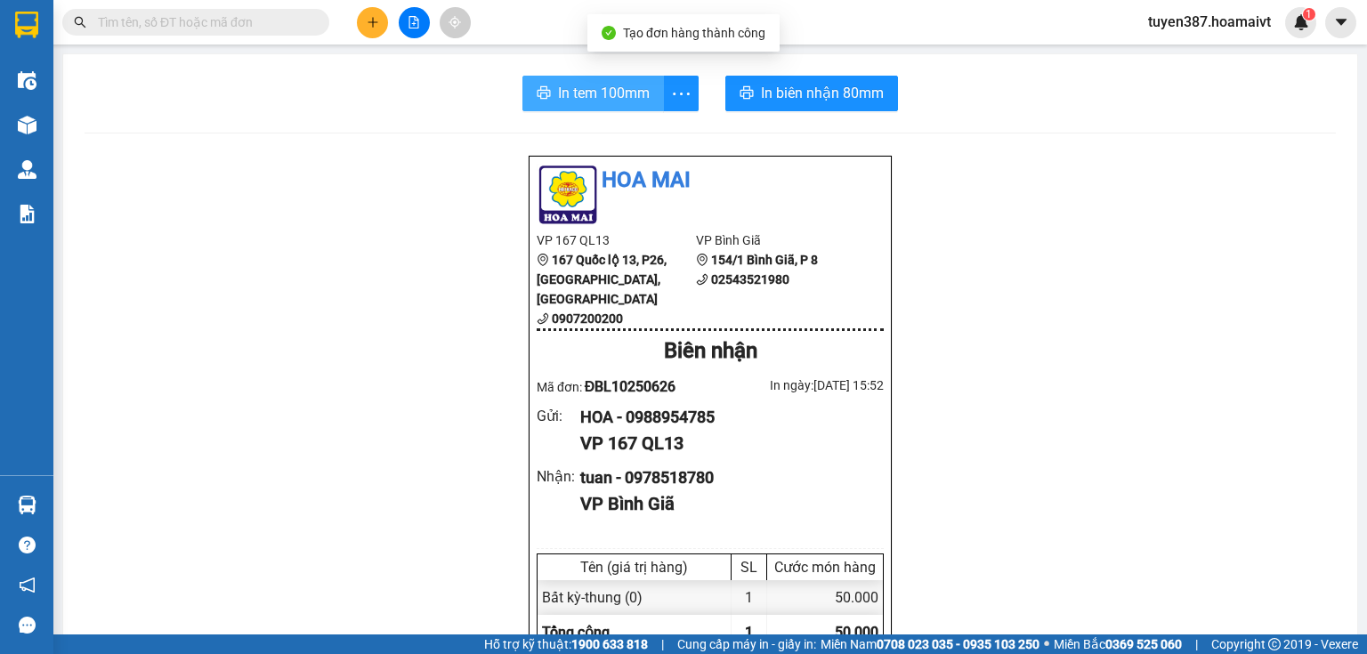
drag, startPoint x: 612, startPoint y: 85, endPoint x: 628, endPoint y: 93, distance: 17.5
click at [610, 87] on span "In tem 100mm" at bounding box center [604, 93] width 92 height 22
click at [250, 28] on input "text" at bounding box center [203, 22] width 210 height 20
click at [260, 23] on input "text" at bounding box center [203, 22] width 210 height 20
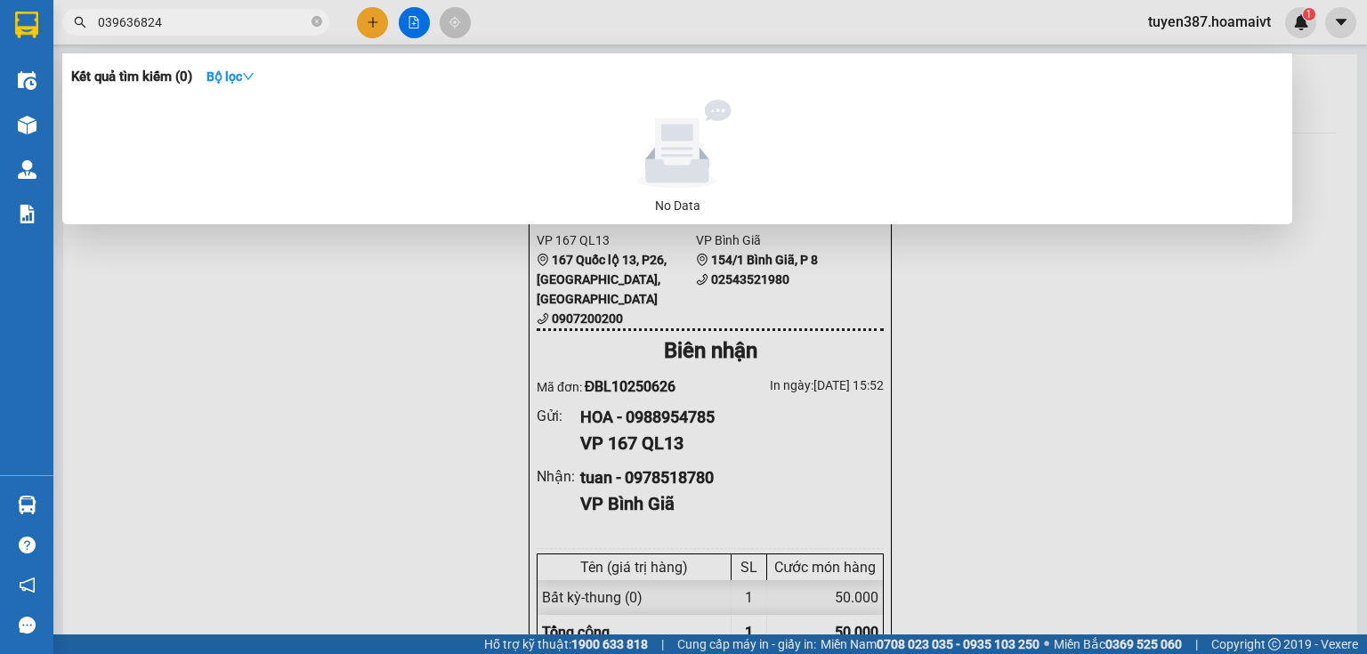
type input "0396368241"
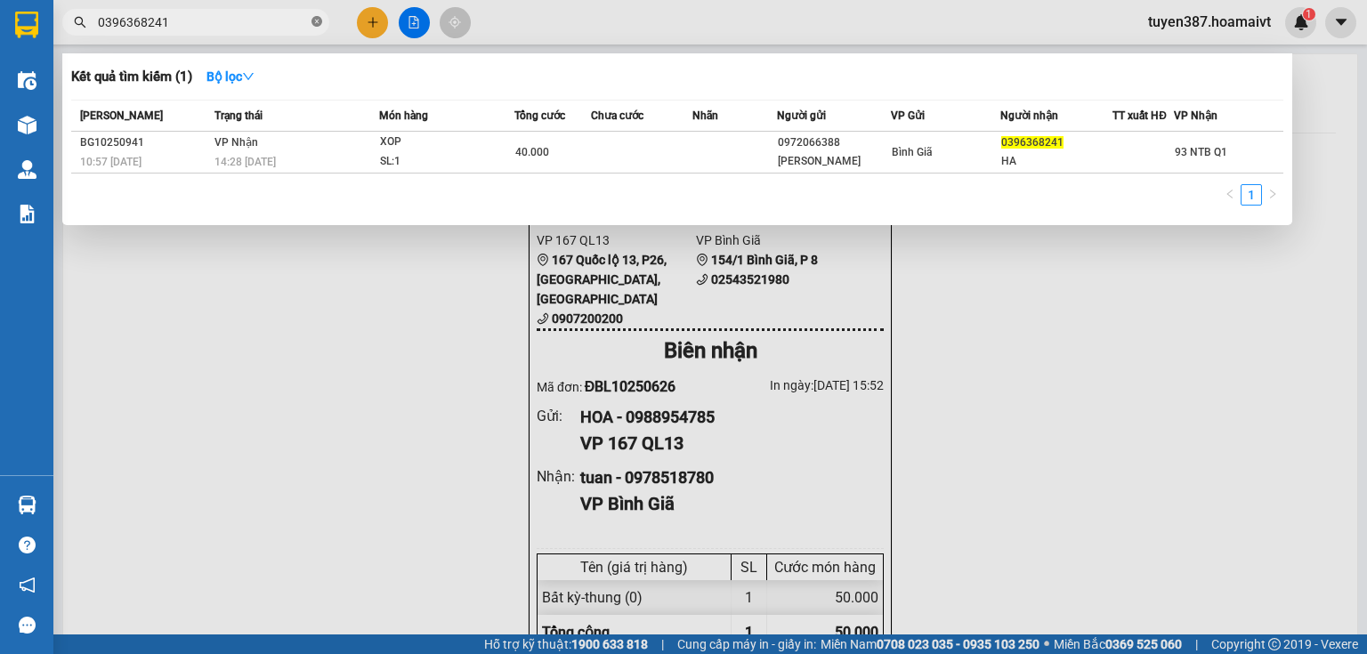
click at [319, 21] on icon "close-circle" at bounding box center [316, 21] width 11 height 11
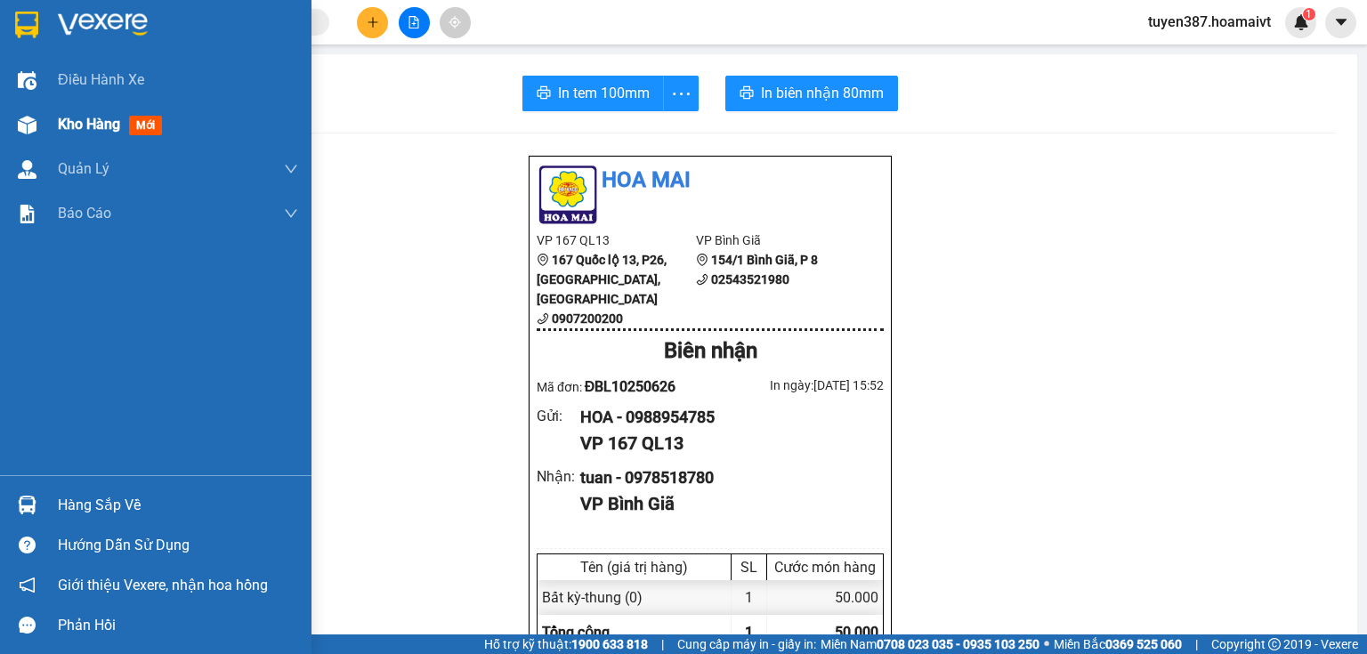
click at [29, 122] on img at bounding box center [27, 125] width 19 height 19
